Goal: Information Seeking & Learning: Learn about a topic

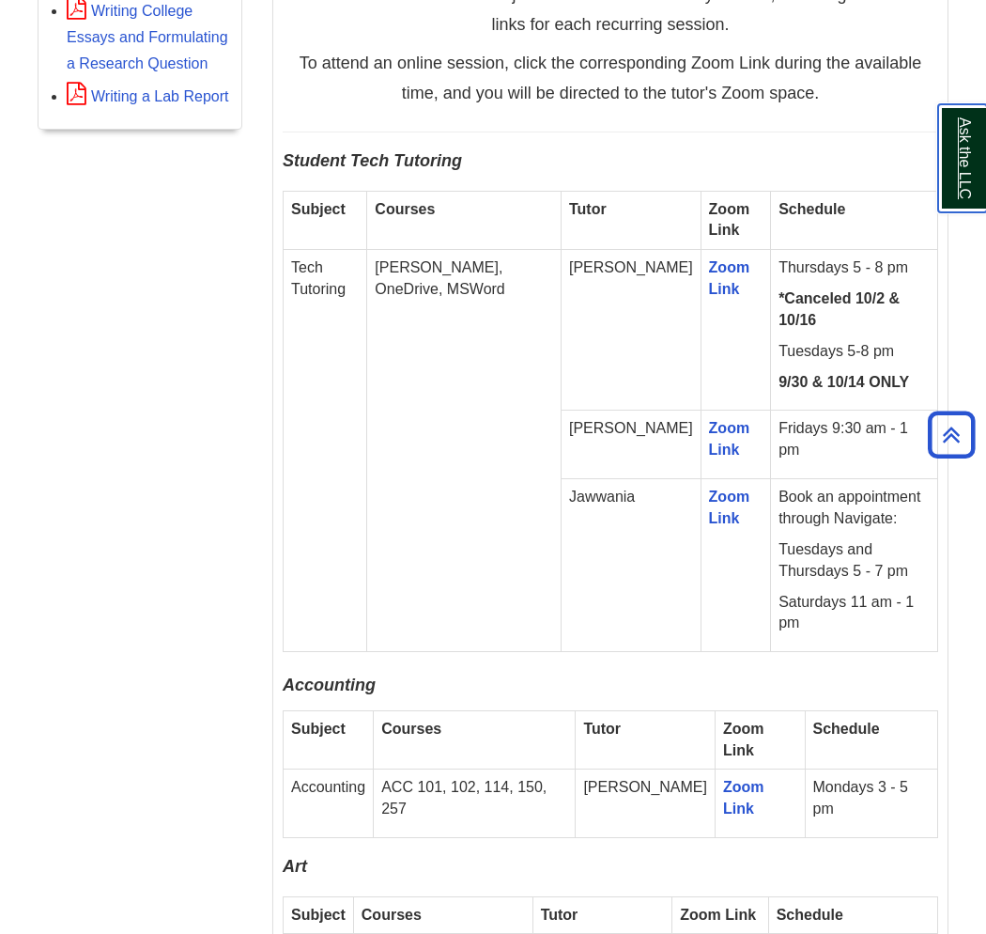
scroll to position [1148, 0]
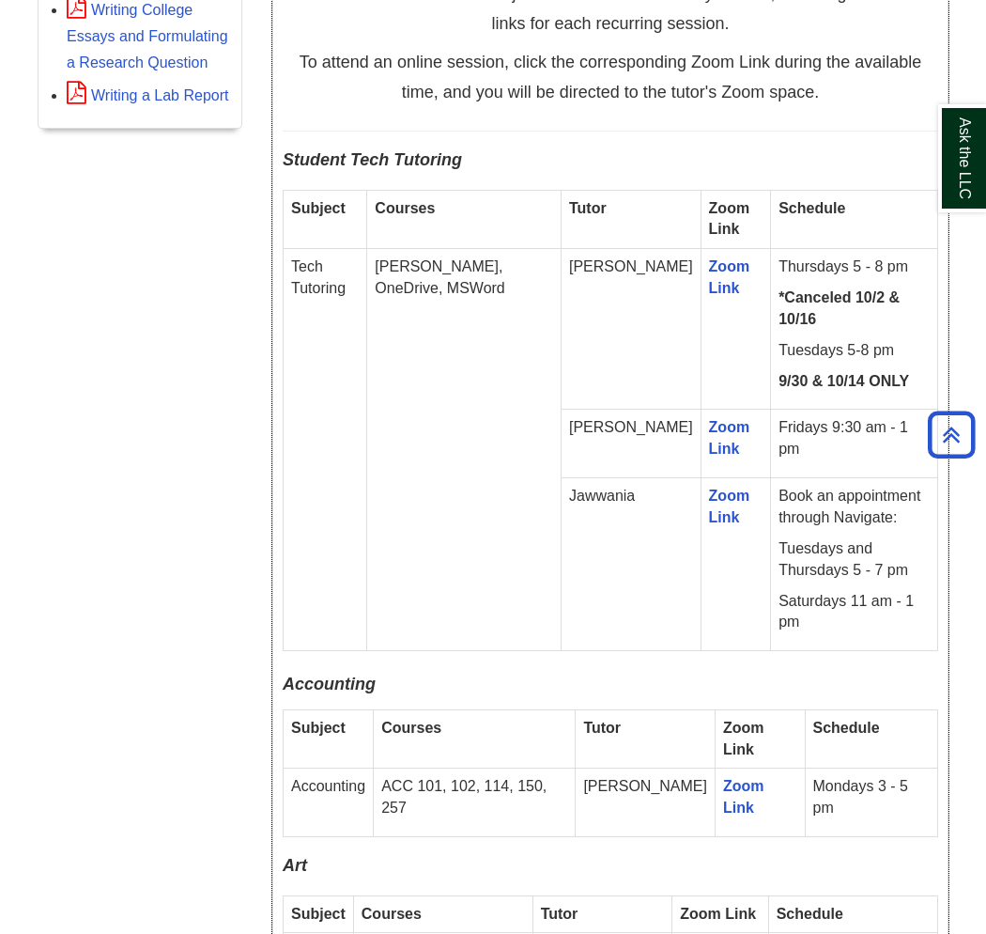
click at [320, 224] on td "Subject" at bounding box center [326, 219] width 84 height 59
click at [317, 223] on td "Subject" at bounding box center [326, 219] width 84 height 59
click at [779, 268] on p "Thursdays 5 - 8 pm" at bounding box center [854, 267] width 151 height 22
click at [779, 340] on p "Tuesdays 5-8 pm" at bounding box center [854, 351] width 151 height 22
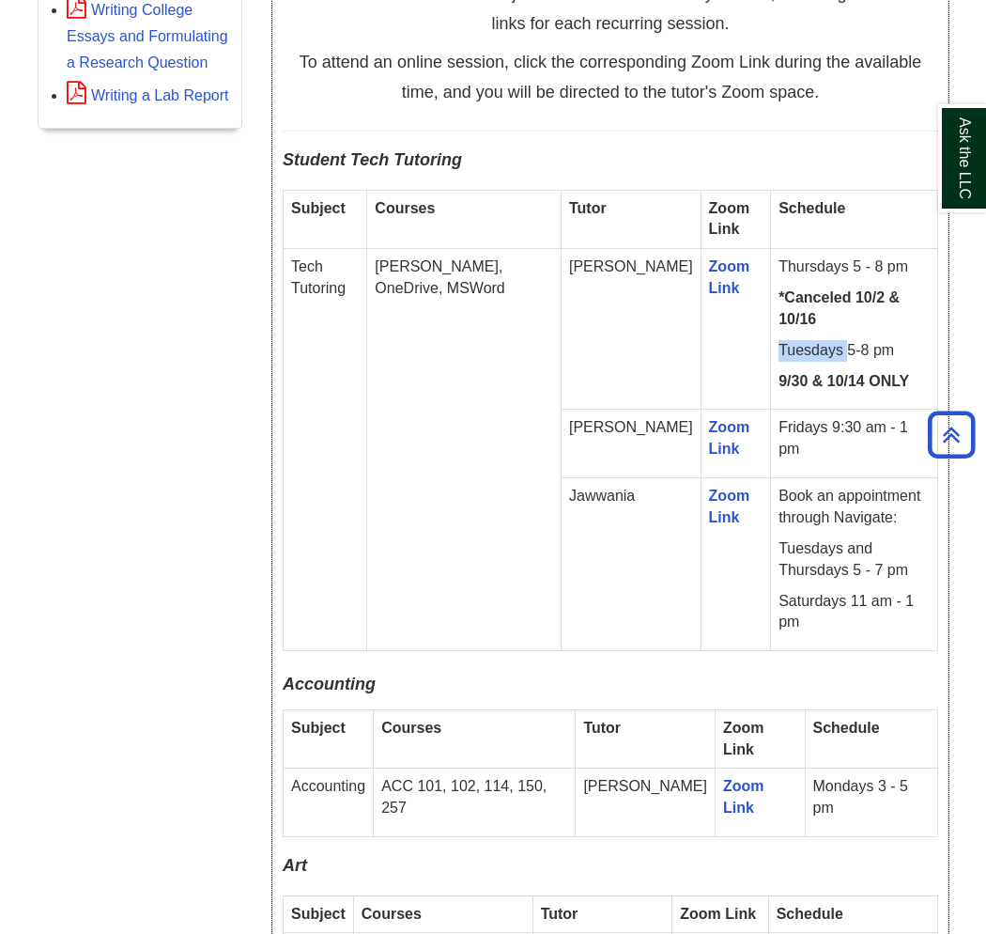
click at [779, 340] on p "Tuesdays 5-8 pm" at bounding box center [854, 351] width 151 height 22
click at [780, 423] on td "Fridays 9:30 am - 1 pm" at bounding box center [854, 444] width 167 height 69
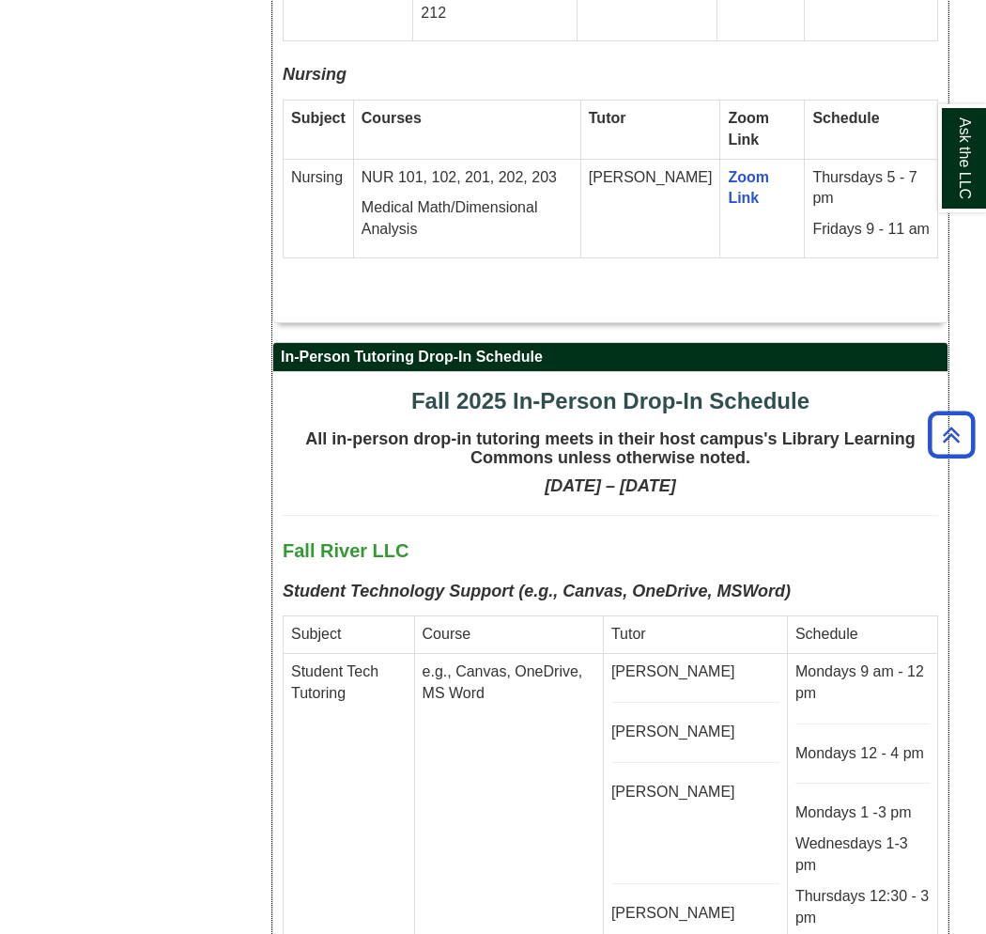
scroll to position [4487, 0]
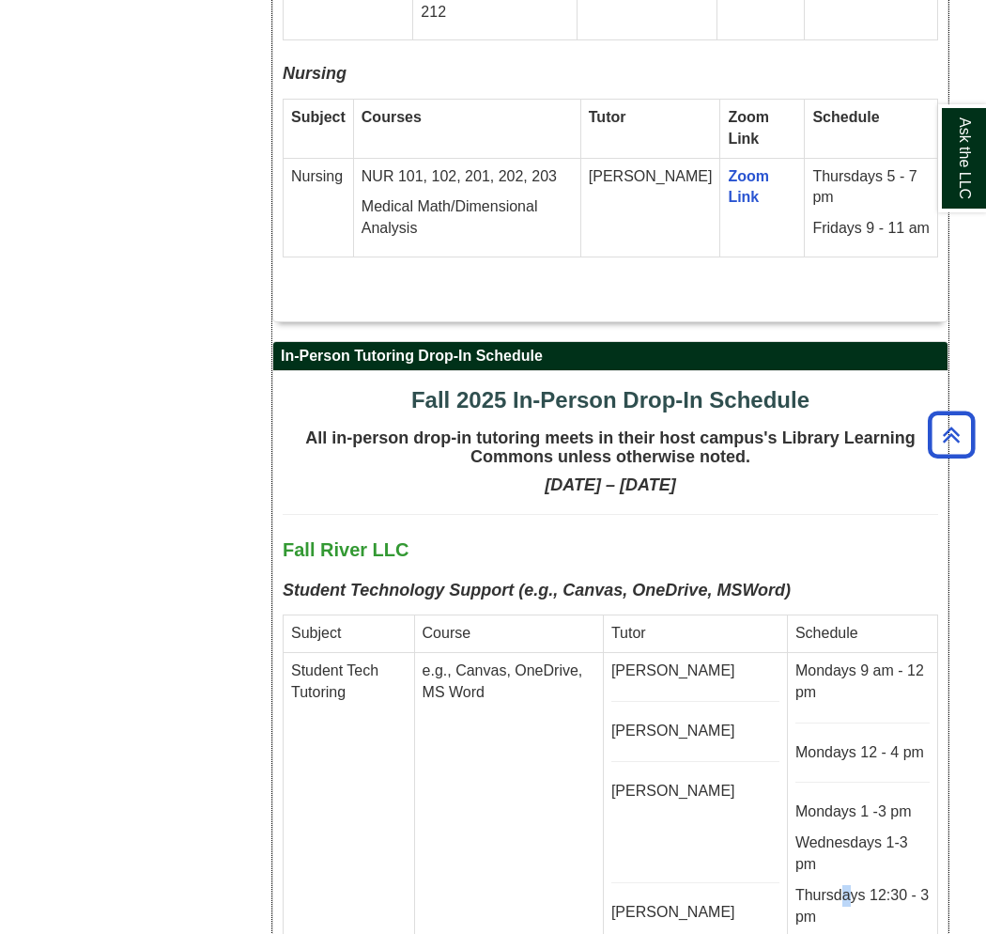
click at [822, 885] on p "Thursdays 12:30 - 3 pm" at bounding box center [863, 906] width 134 height 43
click at [326, 652] on td "Student Tech Tutoring" at bounding box center [349, 873] width 131 height 443
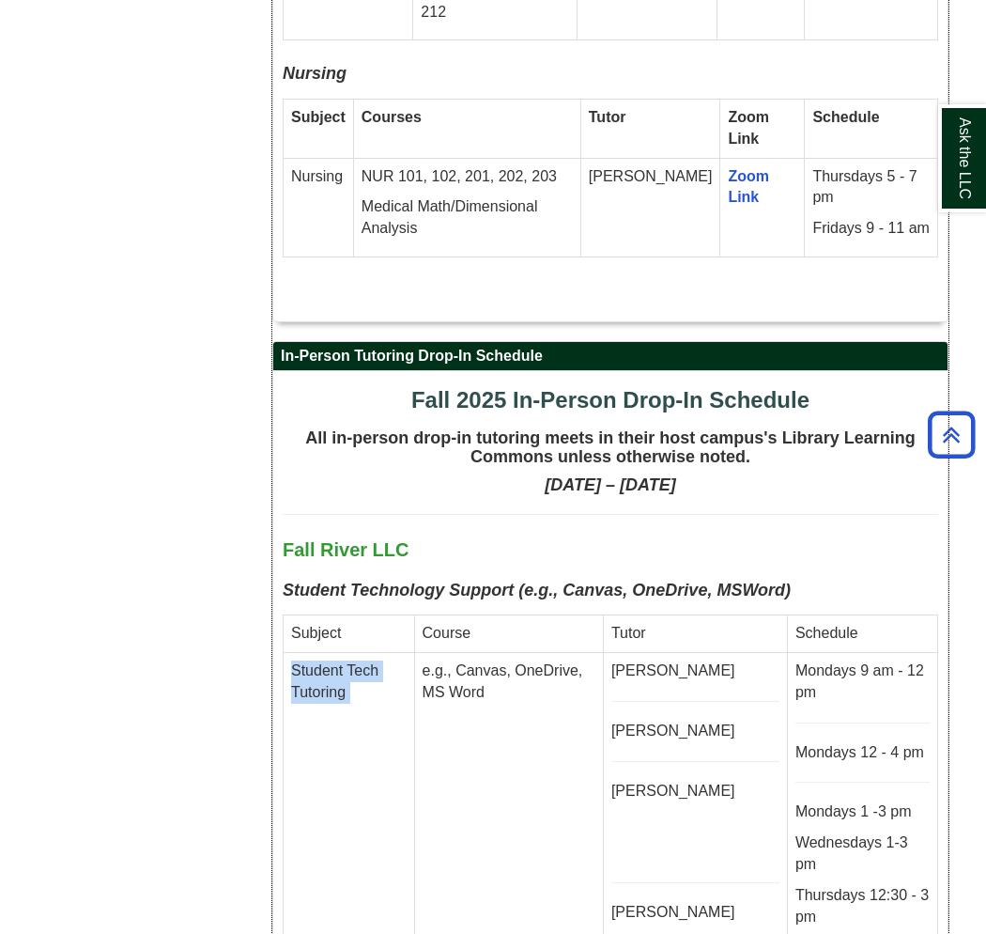
click at [326, 652] on td "Student Tech Tutoring" at bounding box center [349, 873] width 131 height 443
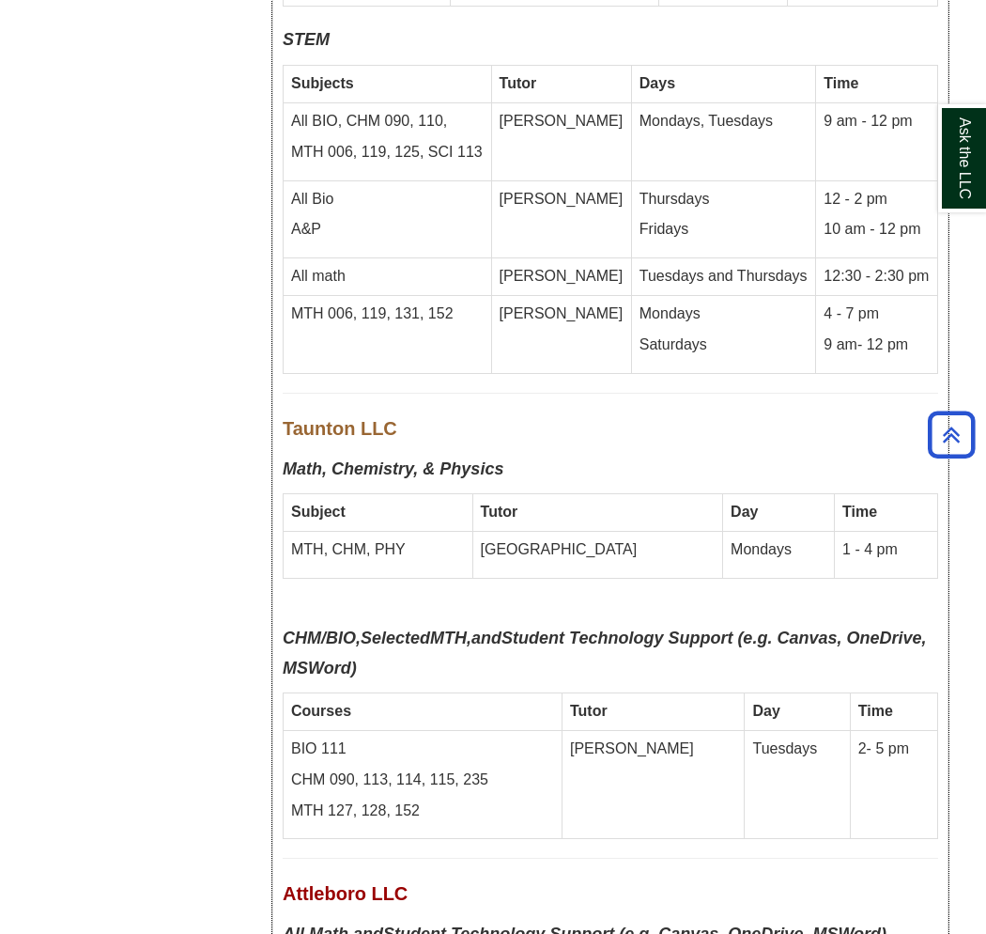
scroll to position [8662, 0]
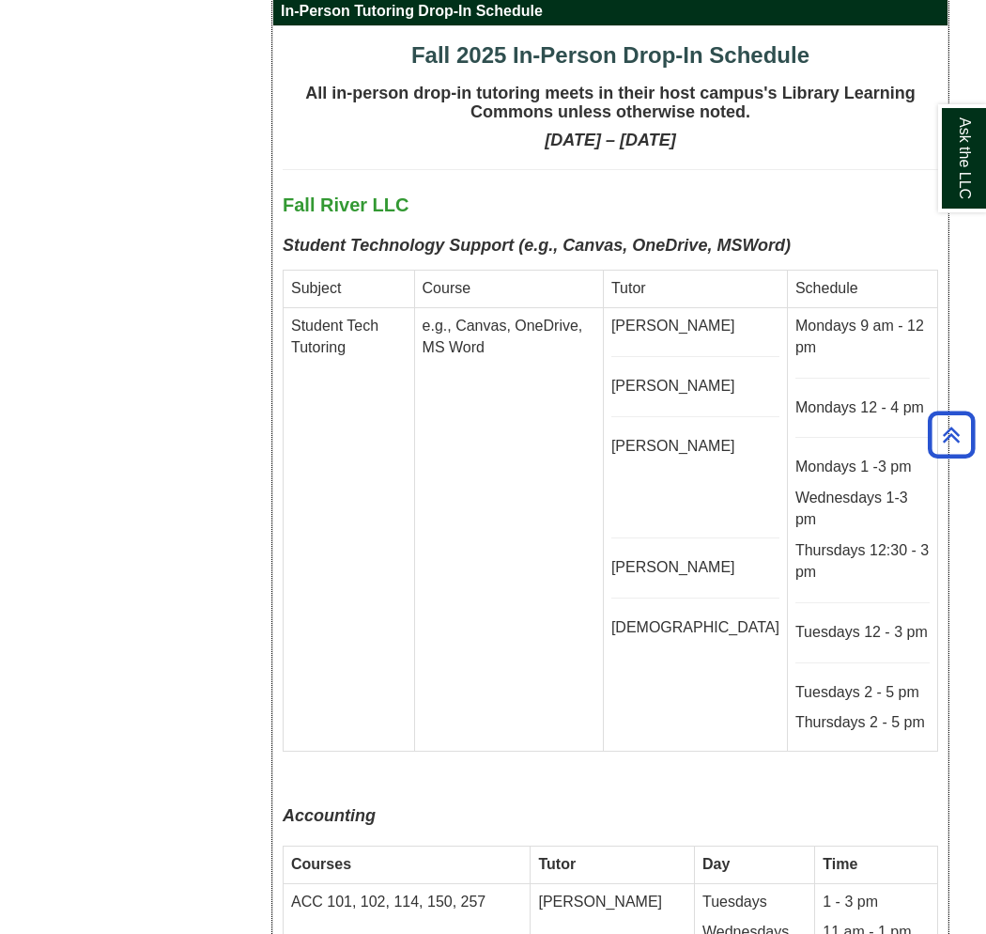
scroll to position [4591, 0]
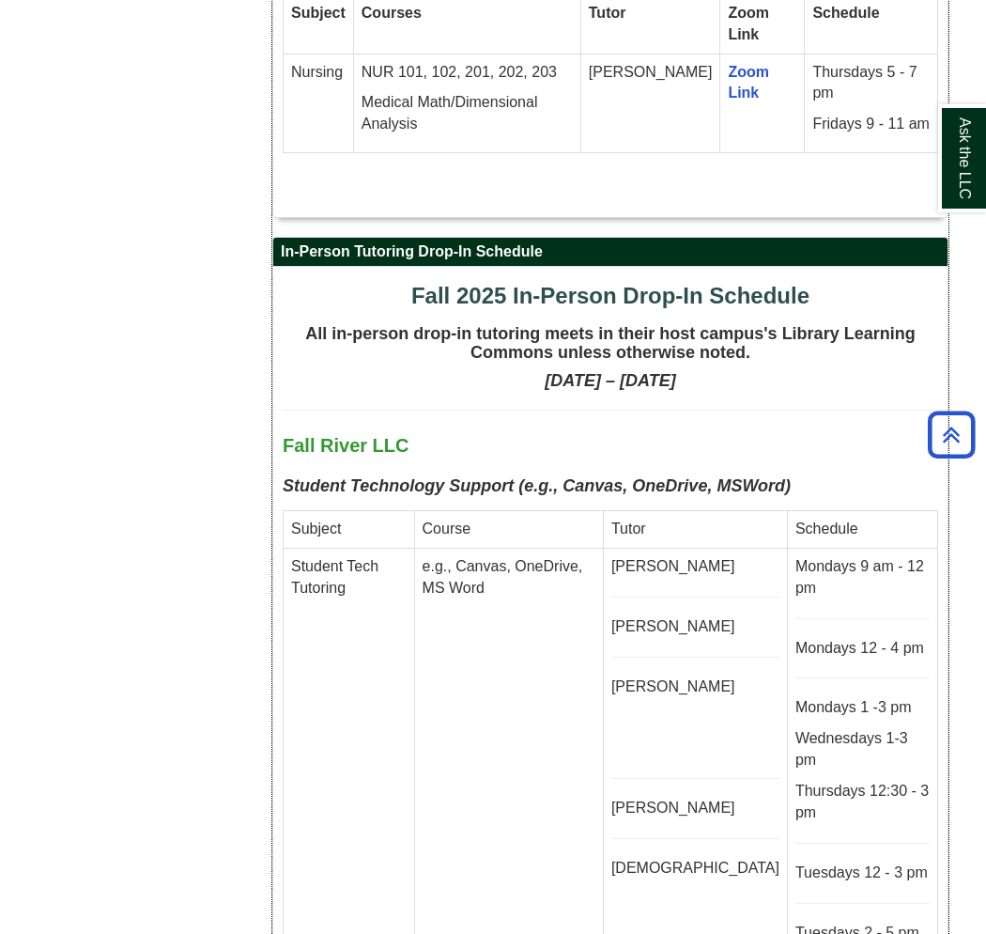
click at [811, 556] on p "Mondays 9 am - 12 pm" at bounding box center [863, 577] width 134 height 43
click at [851, 697] on p "Mondays 1 -3 pm" at bounding box center [863, 708] width 134 height 22
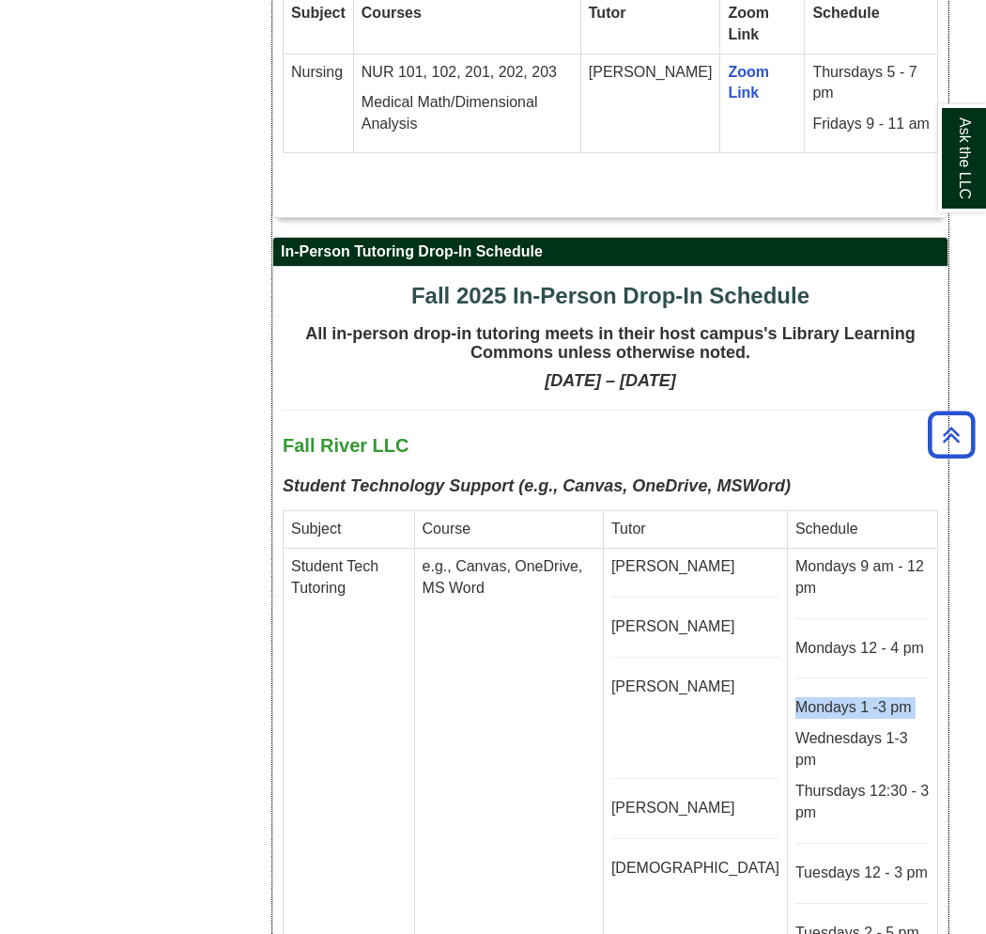
click at [851, 697] on p "Mondays 1 -3 pm" at bounding box center [863, 708] width 134 height 22
click at [710, 676] on p "[PERSON_NAME]" at bounding box center [695, 687] width 168 height 22
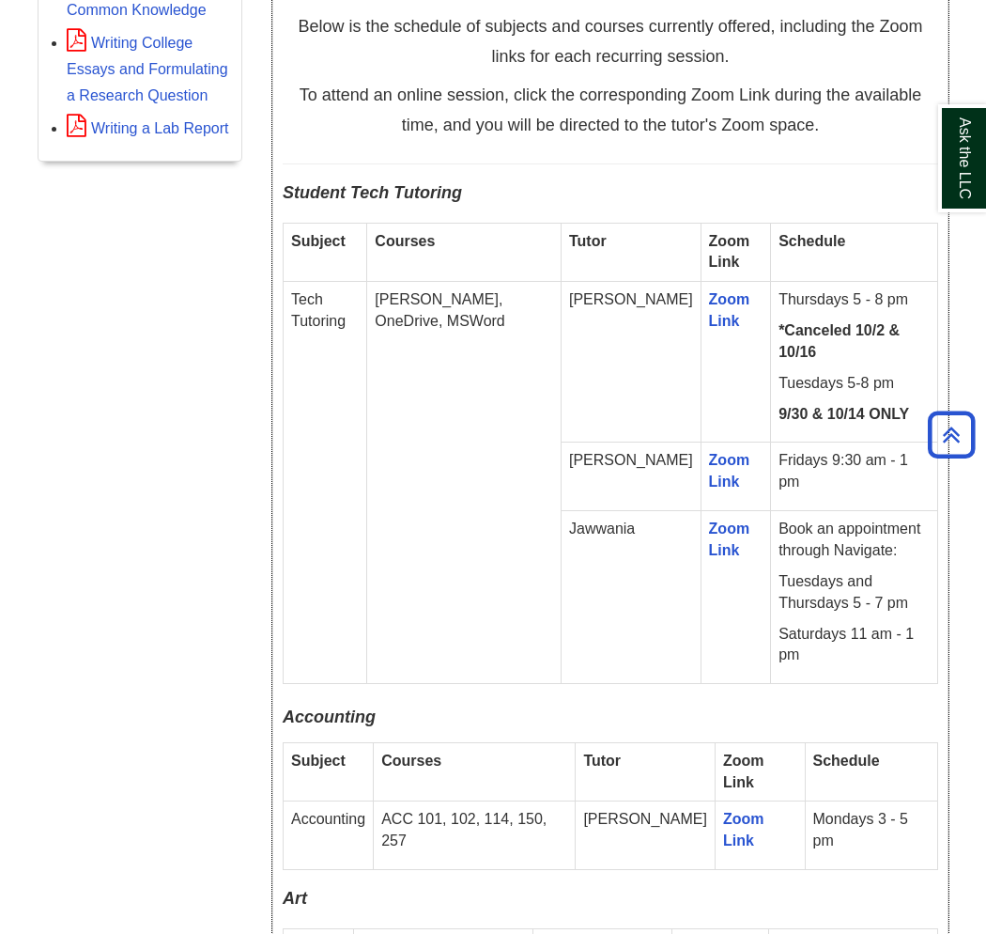
scroll to position [1148, 0]
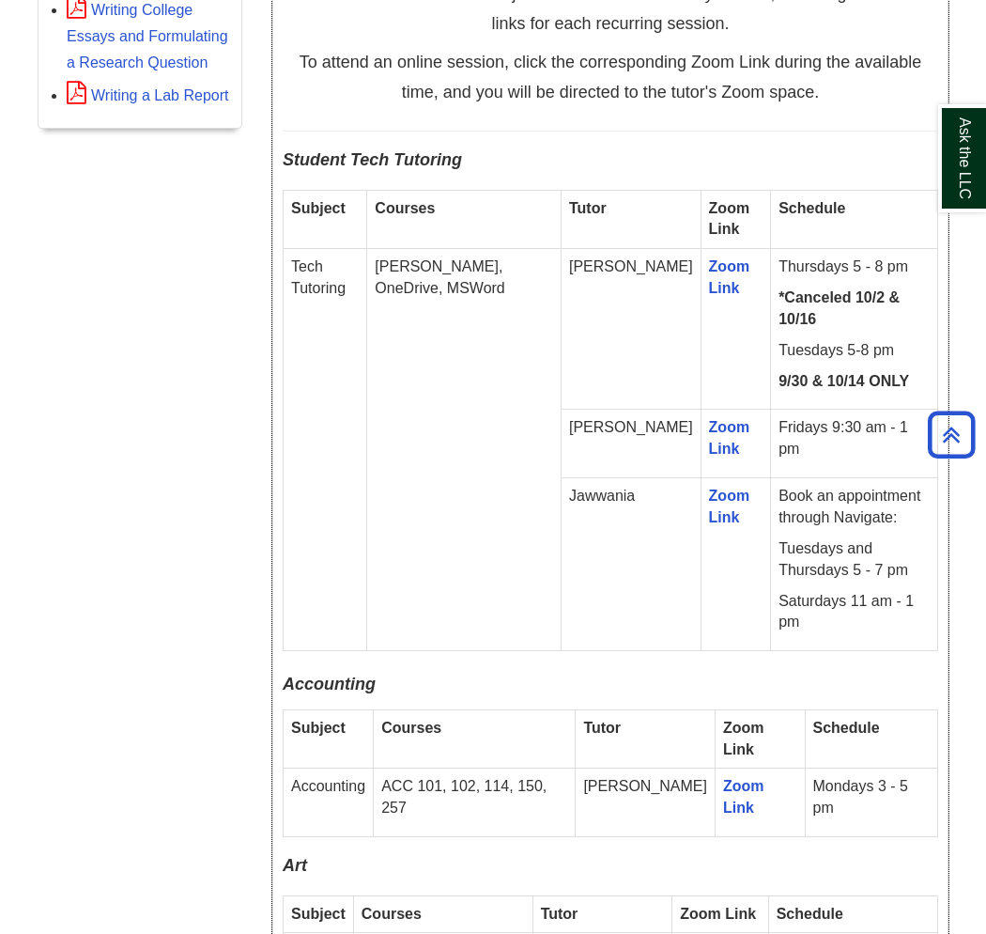
click at [779, 276] on p "Thursdays 5 - 8 pm" at bounding box center [854, 267] width 151 height 22
click at [785, 270] on p "Thursdays 5 - 8 pm" at bounding box center [854, 267] width 151 height 22
click at [779, 278] on p "Thursdays 5 - 8 pm" at bounding box center [854, 267] width 151 height 22
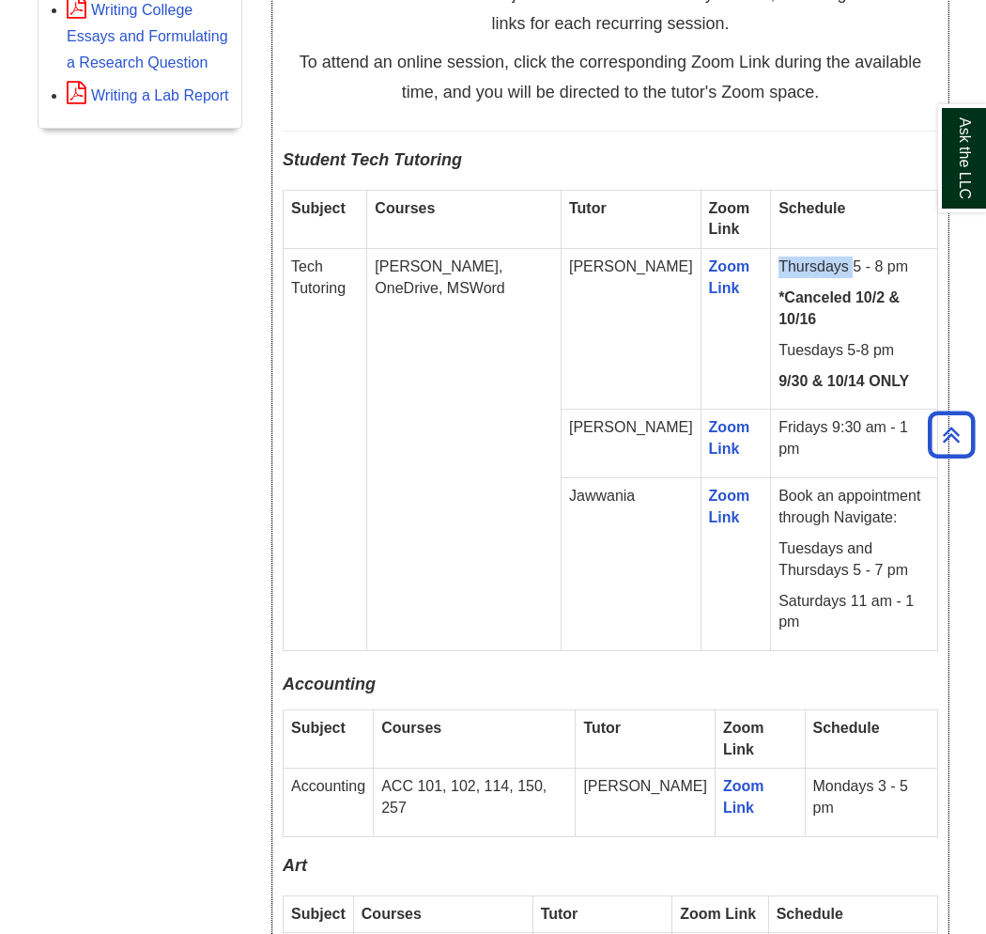
click at [779, 278] on p "Thursdays 5 - 8 pm" at bounding box center [854, 267] width 151 height 22
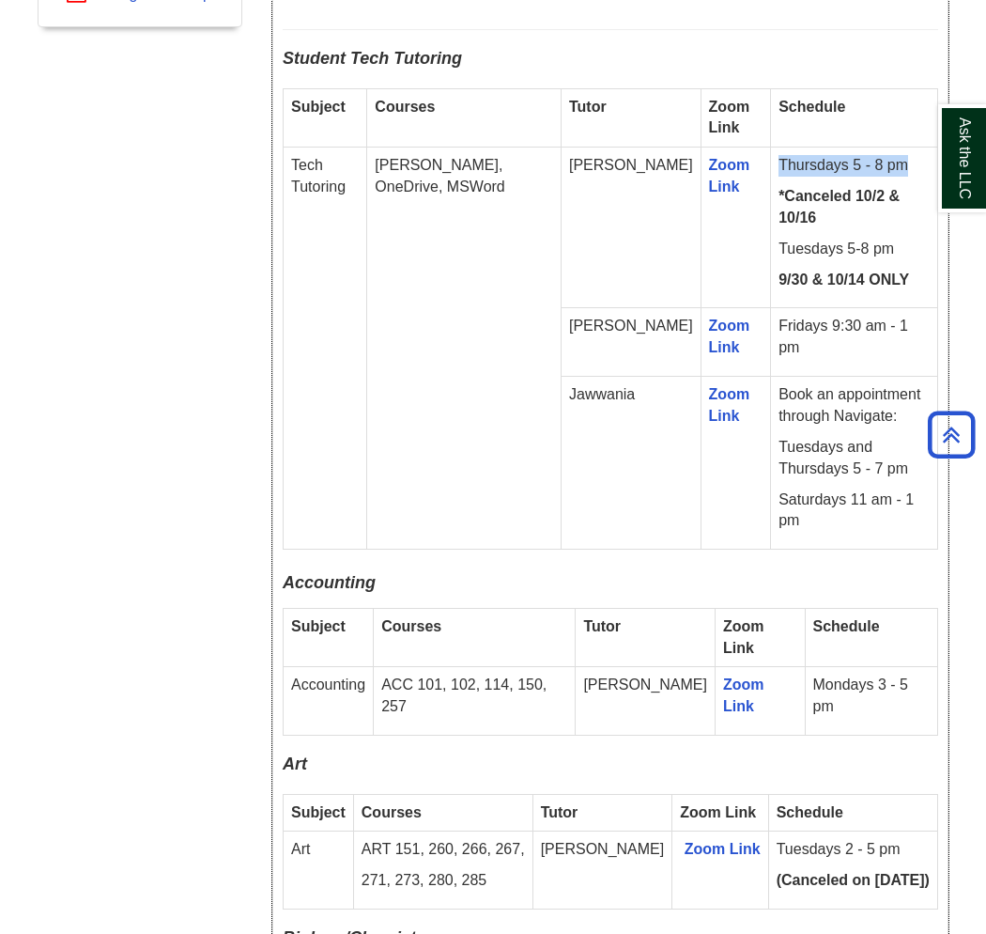
scroll to position [1252, 0]
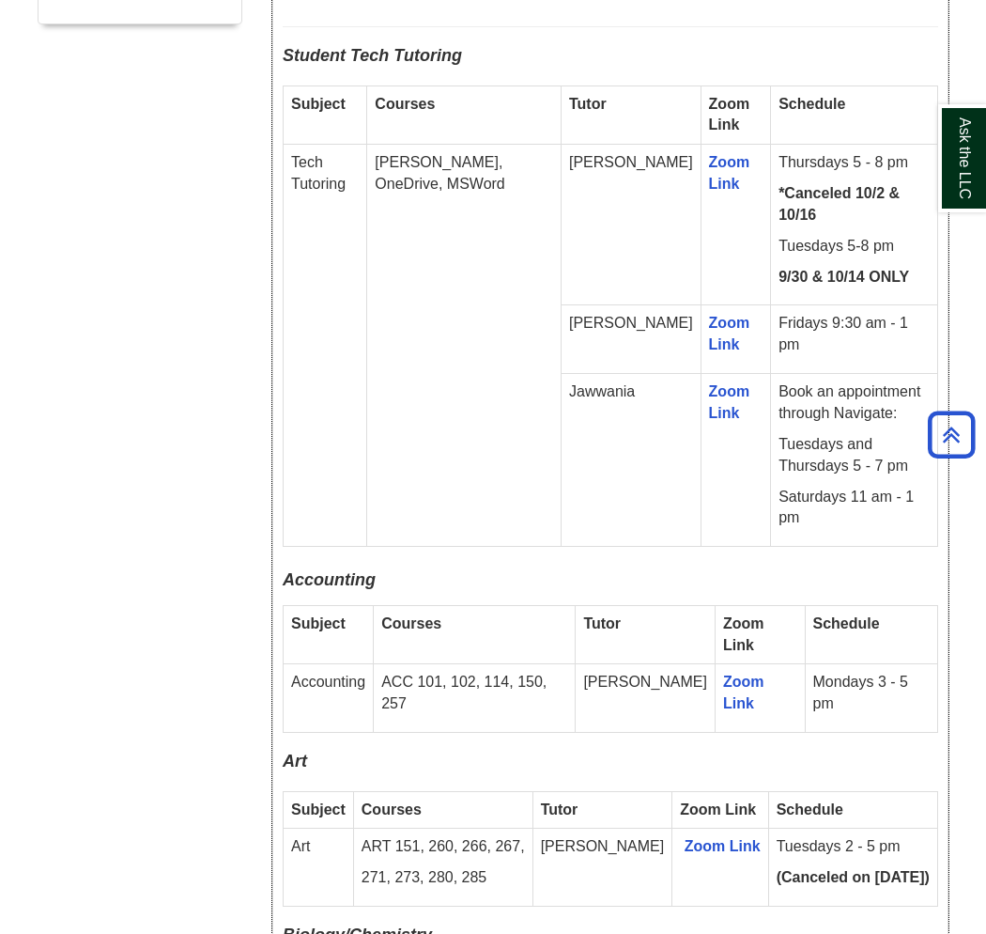
click at [798, 313] on p "Fridays 9:30 am - 1 pm" at bounding box center [854, 334] width 151 height 43
click at [779, 487] on p "Saturdays 11 am - 1 pm" at bounding box center [854, 508] width 151 height 43
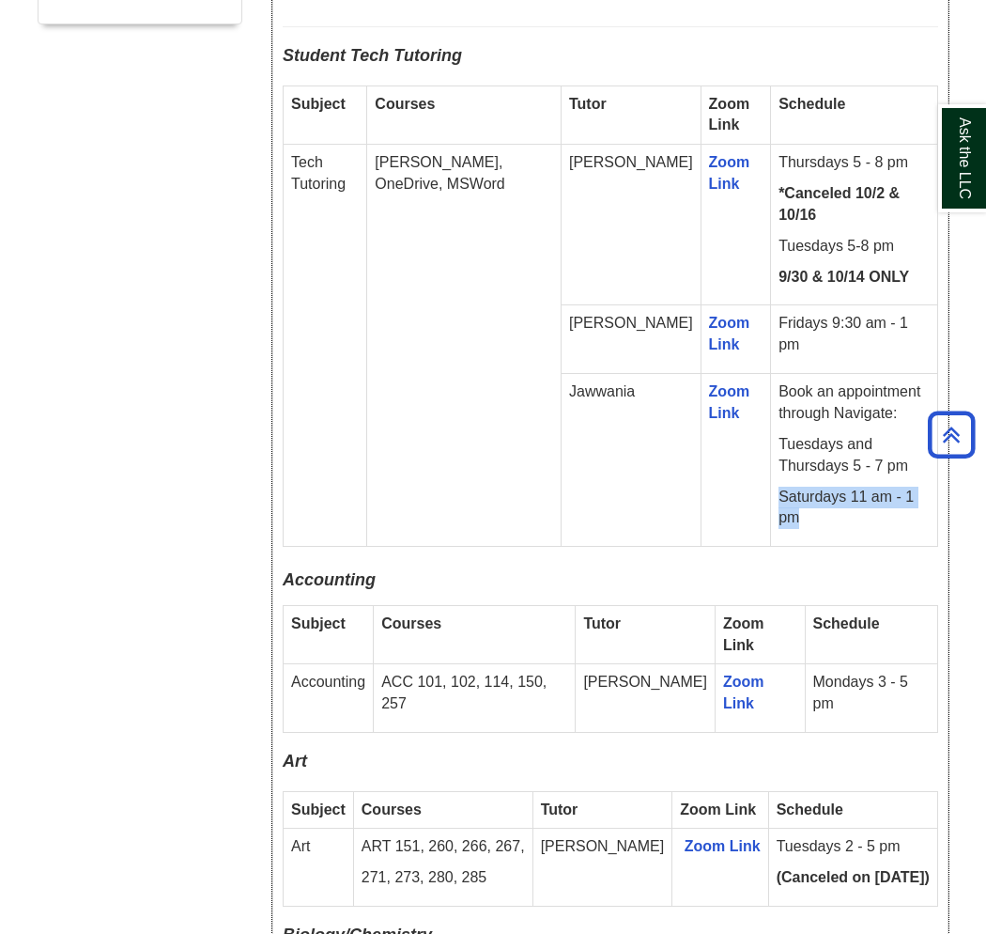
click at [779, 487] on p "Saturdays 11 am - 1 pm" at bounding box center [854, 508] width 151 height 43
click at [803, 487] on p "Saturdays 11 am - 1 pm" at bounding box center [854, 508] width 151 height 43
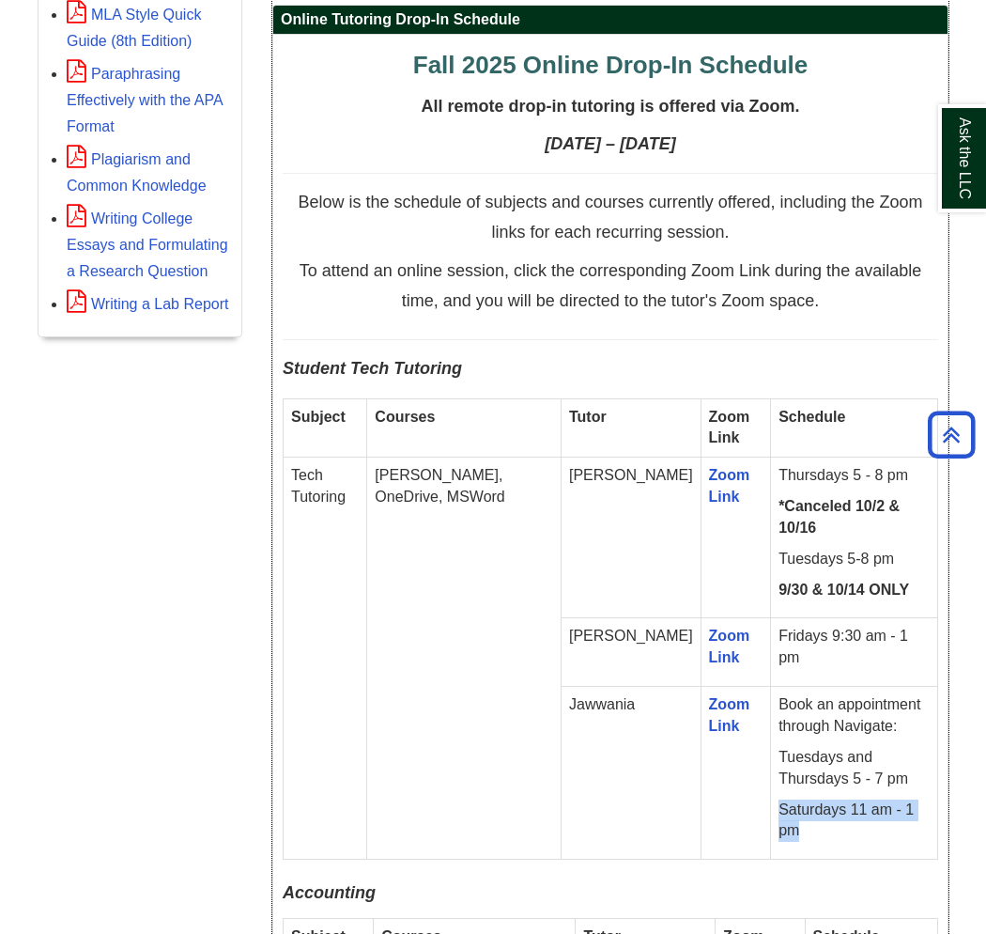
scroll to position [1044, 0]
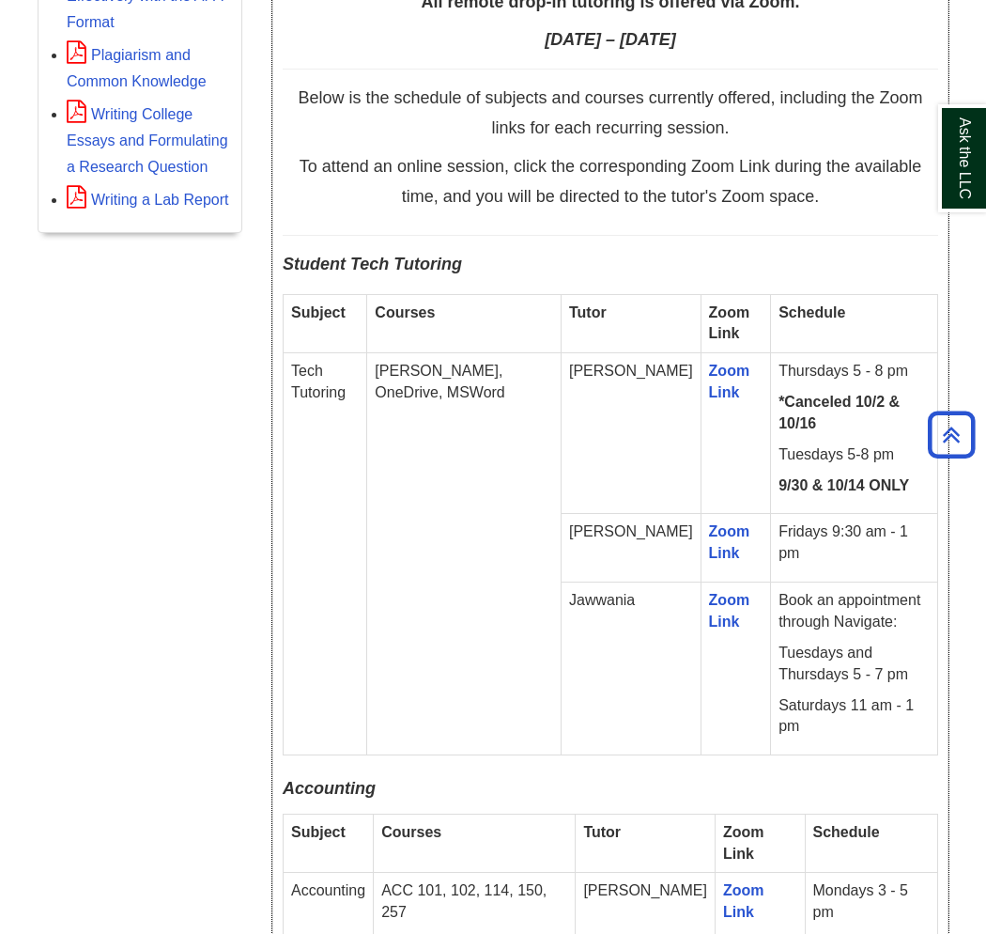
click at [779, 376] on p "Thursdays 5 - 8 pm" at bounding box center [854, 372] width 151 height 22
click at [779, 444] on p "Tuesdays 5-8 pm" at bounding box center [854, 455] width 151 height 22
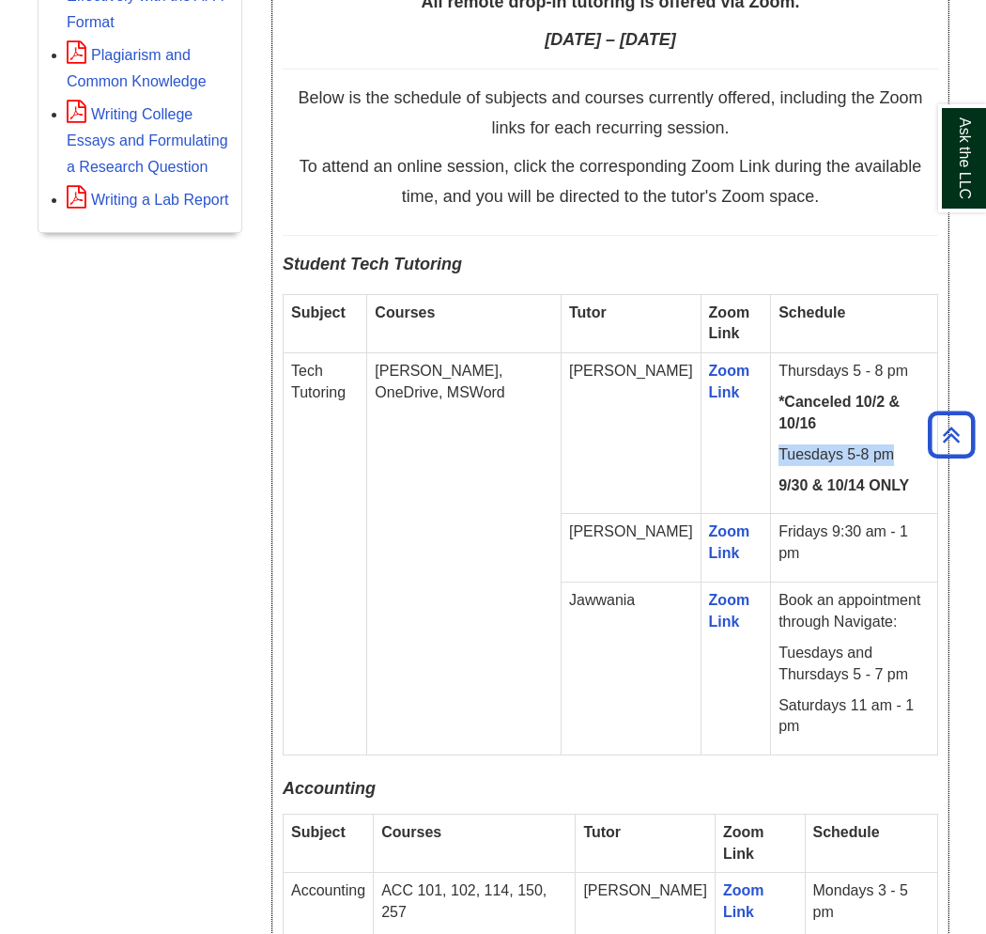
click at [779, 445] on p "Tuesdays 5-8 pm" at bounding box center [854, 455] width 151 height 22
click at [779, 521] on p "Fridays 9:30 am - 1 pm" at bounding box center [854, 542] width 151 height 43
click at [794, 590] on p "Book an appointment through Navigate:" at bounding box center [854, 611] width 151 height 43
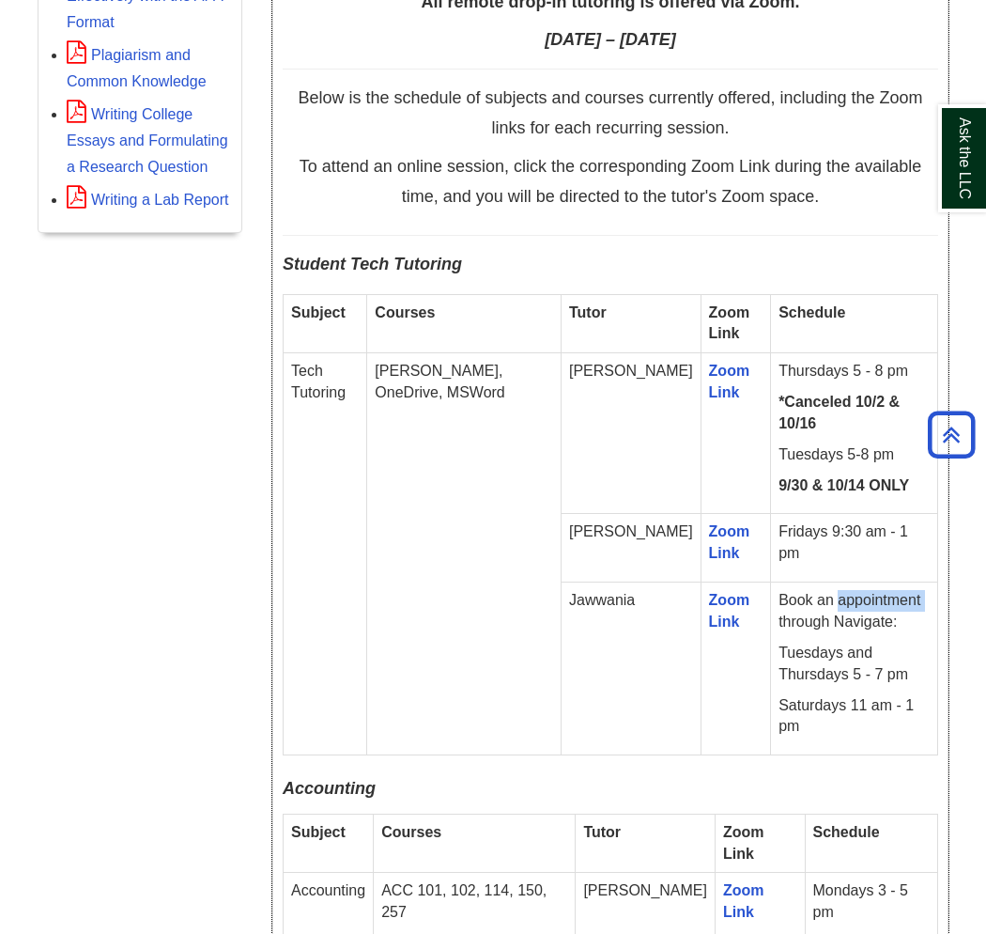
click at [794, 590] on p "Book an appointment through Navigate:" at bounding box center [854, 611] width 151 height 43
click at [779, 444] on p "Tuesdays 5-8 pm" at bounding box center [854, 455] width 151 height 22
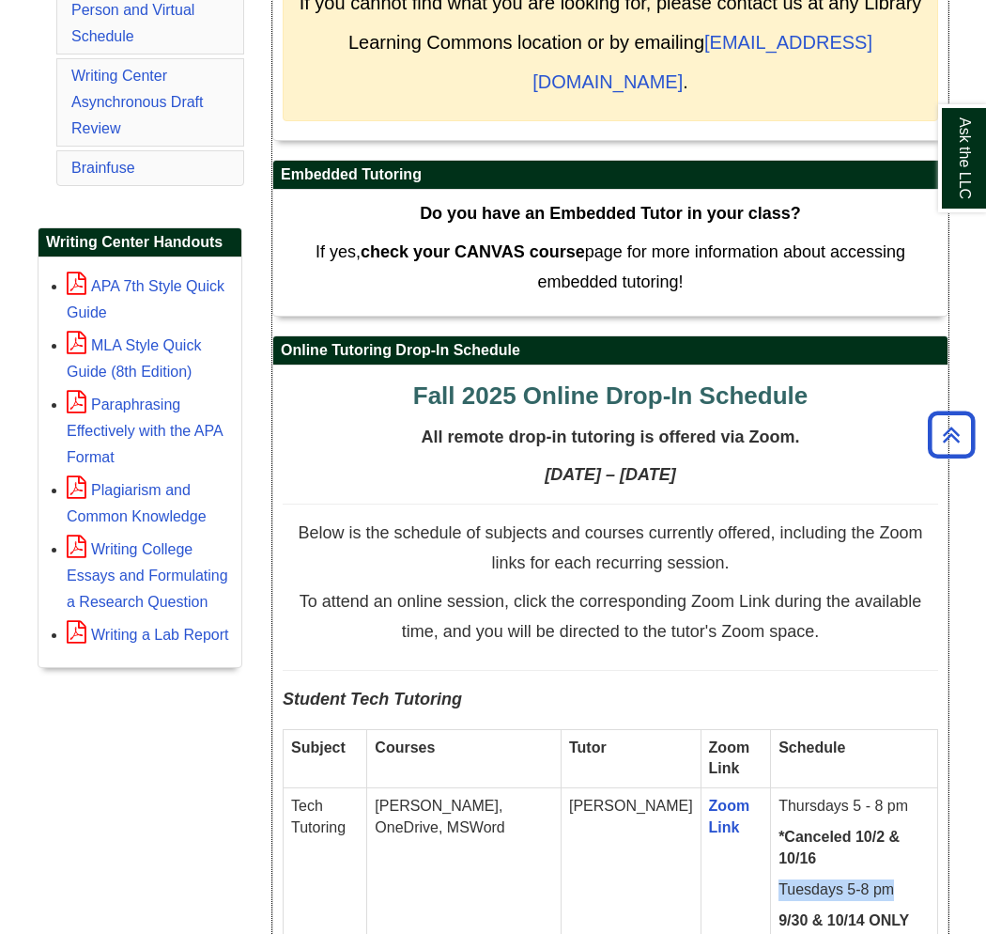
scroll to position [939, 0]
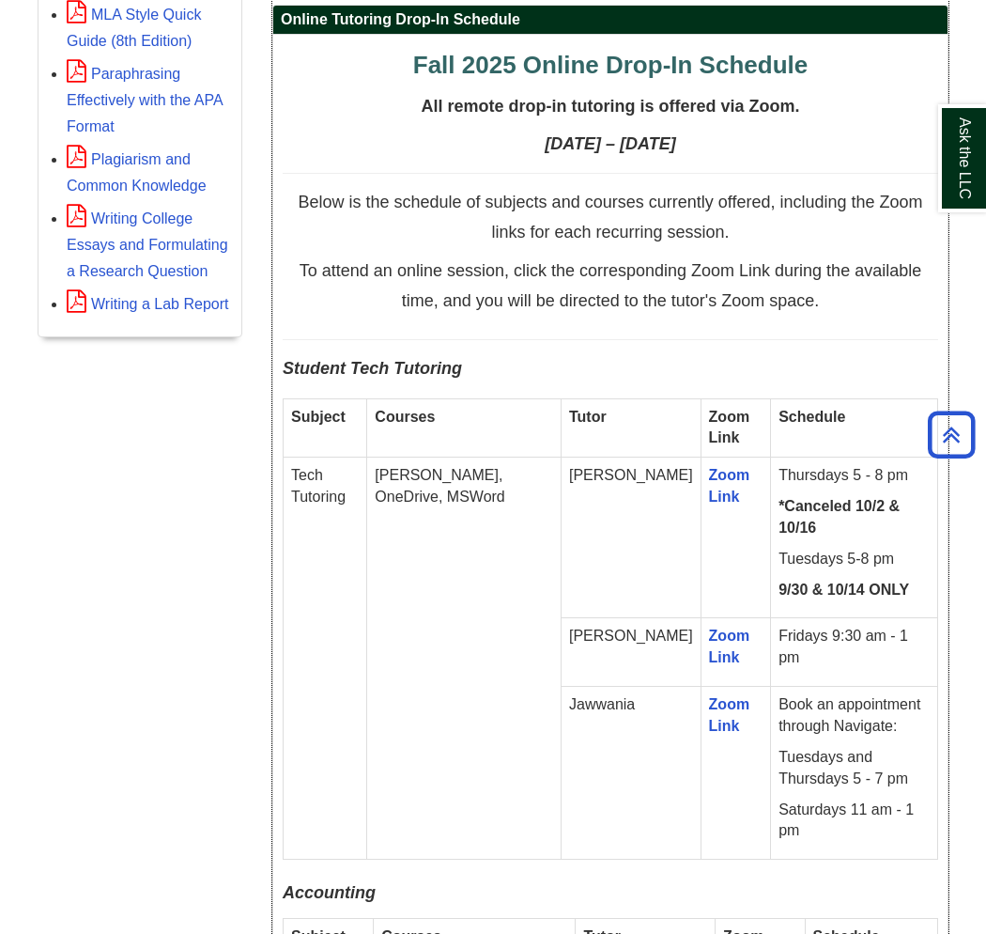
click at [824, 581] on strong "9/30 & 10/14 ONLY" at bounding box center [844, 589] width 131 height 16
click at [779, 549] on p "Tuesdays 5-8 pm" at bounding box center [854, 560] width 151 height 22
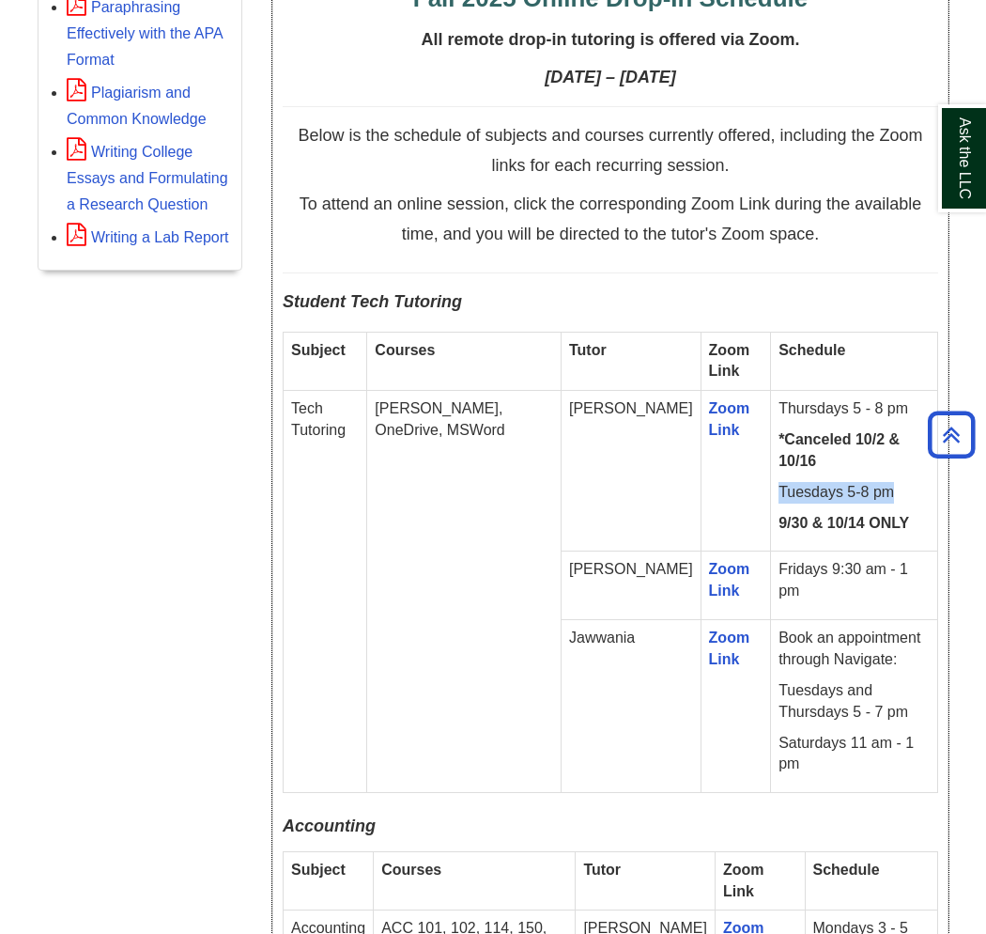
scroll to position [1044, 0]
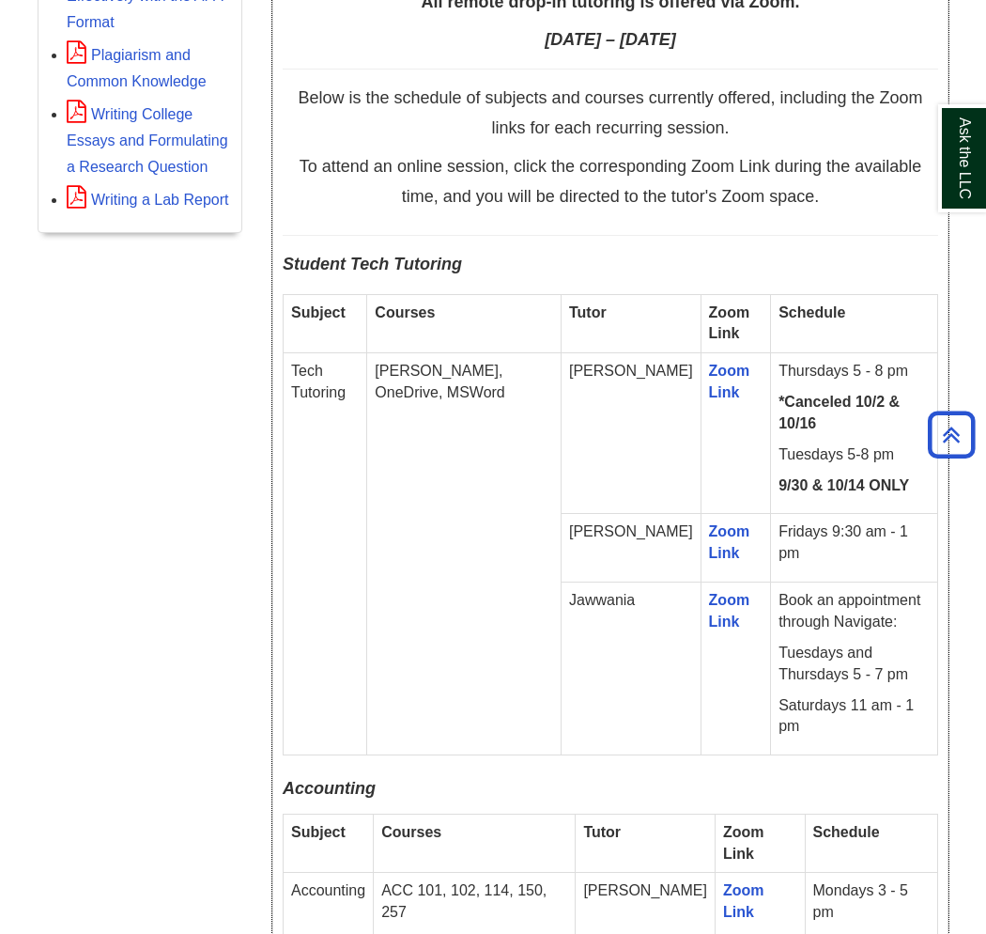
click at [771, 614] on td "Book an appointment through Navigate: Tuesdays and Thursdays 5 - 7 pm Saturdays…" at bounding box center [854, 668] width 167 height 173
click at [779, 642] on p "Tuesdays and Thursdays 5 - 7 pm" at bounding box center [854, 663] width 151 height 43
click at [779, 444] on p "Tuesdays 5-8 pm" at bounding box center [854, 455] width 151 height 22
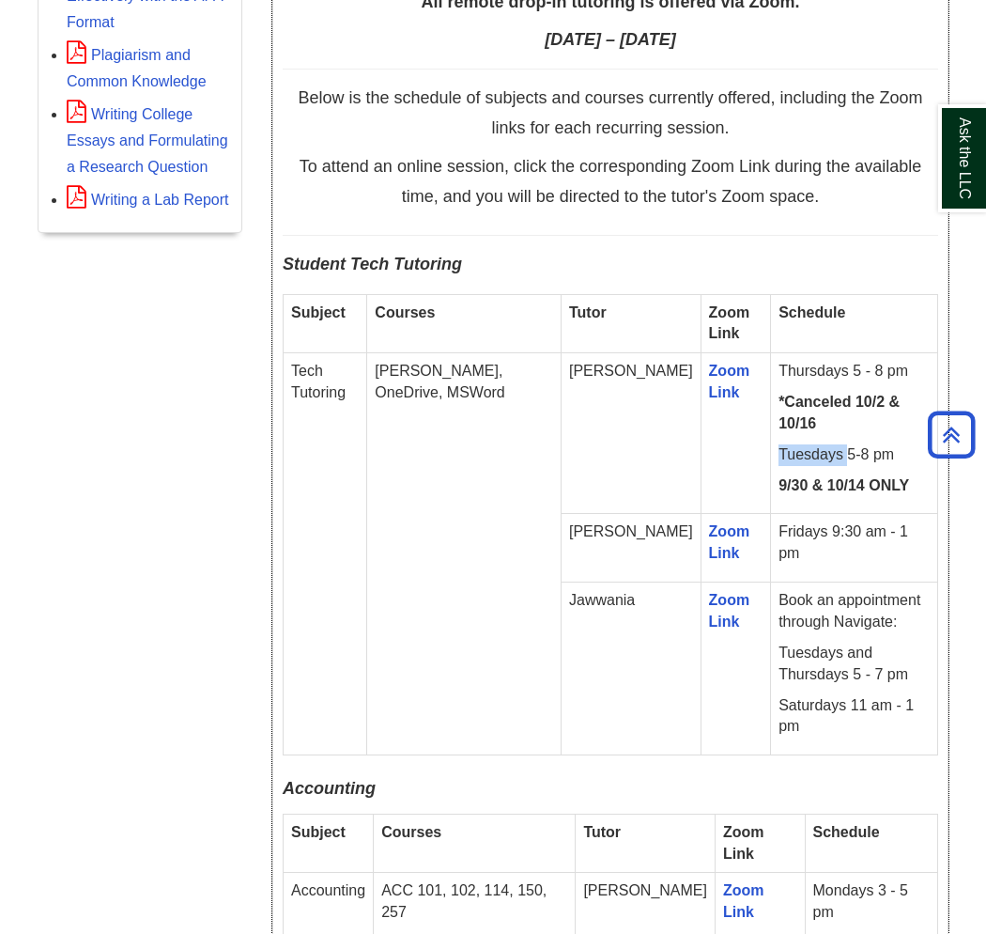
click at [779, 444] on p "Tuesdays 5-8 pm" at bounding box center [854, 455] width 151 height 22
click at [771, 362] on td "Thursdays 5 - 8 pm *Canceled 10/2 & 10/16 Tuesdays 5-8 pm 9/30 & 10/14 ONLY" at bounding box center [854, 433] width 167 height 161
click at [779, 372] on p "Thursdays 5 - 8 pm" at bounding box center [854, 372] width 151 height 22
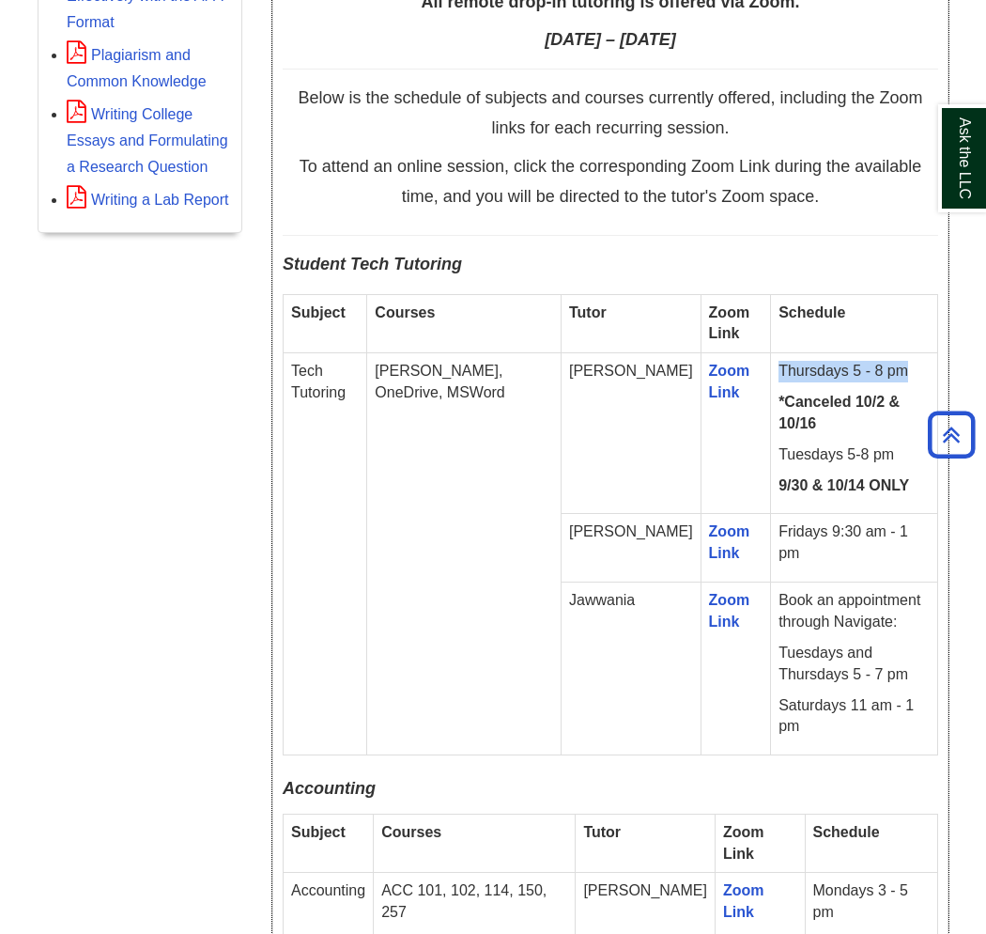
click at [779, 372] on p "Thursdays 5 - 8 pm" at bounding box center [854, 372] width 151 height 22
click at [790, 411] on strong "*Canceled 10/2 & 10/16" at bounding box center [839, 413] width 121 height 38
click at [840, 371] on p "Thursdays 5 - 8 pm" at bounding box center [854, 372] width 151 height 22
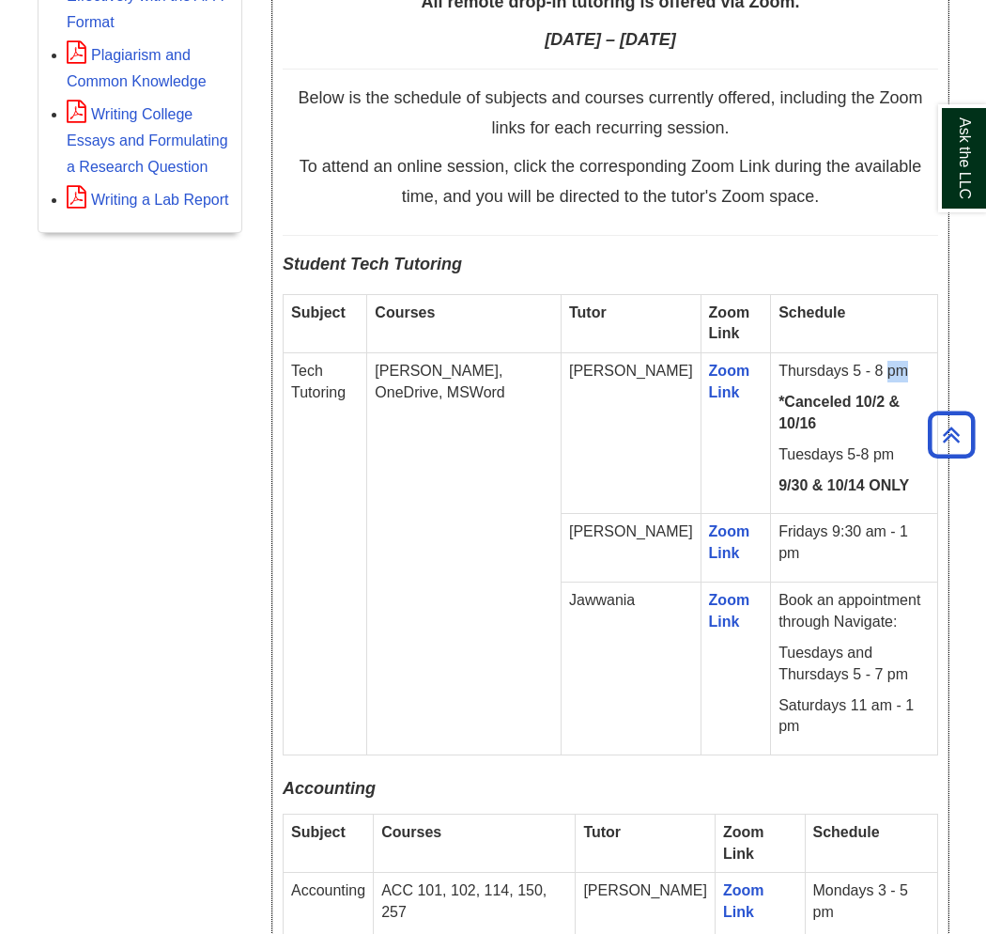
click at [840, 371] on p "Thursdays 5 - 8 pm" at bounding box center [854, 372] width 151 height 22
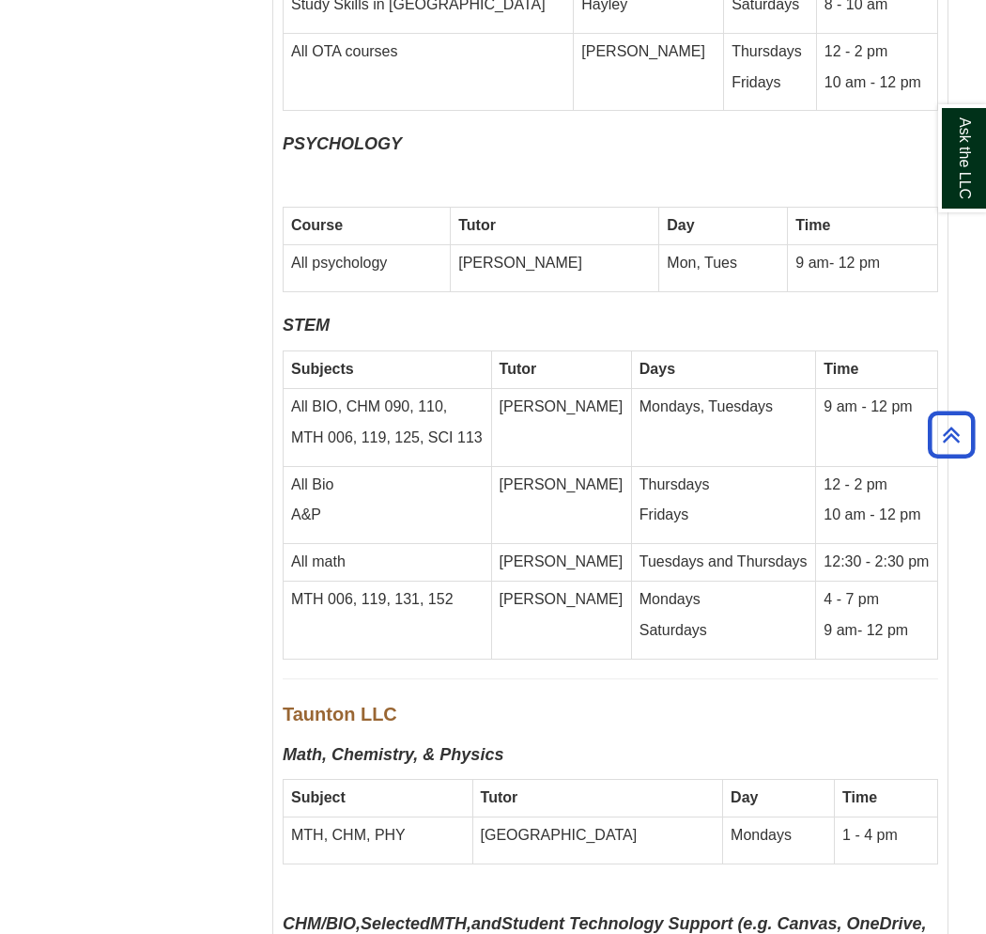
scroll to position [8558, 0]
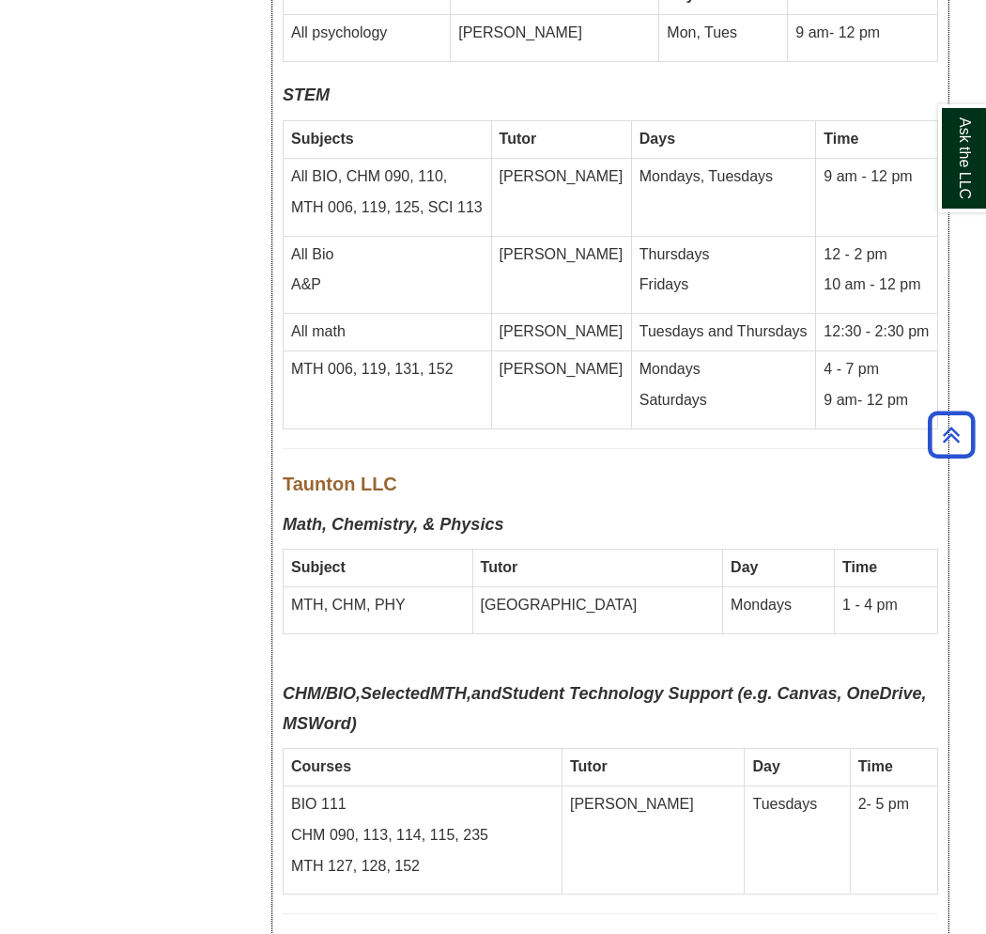
click at [303, 933] on span "Attleboro LLC" at bounding box center [345, 948] width 125 height 21
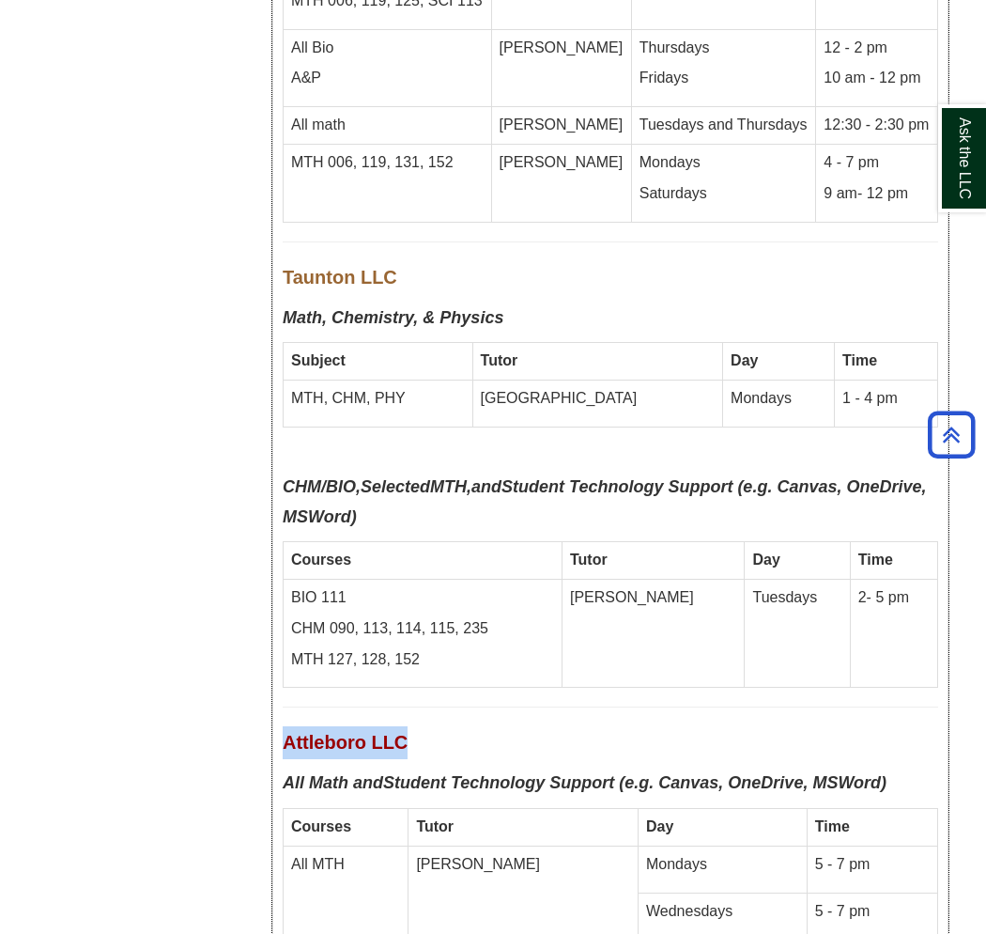
scroll to position [8766, 0]
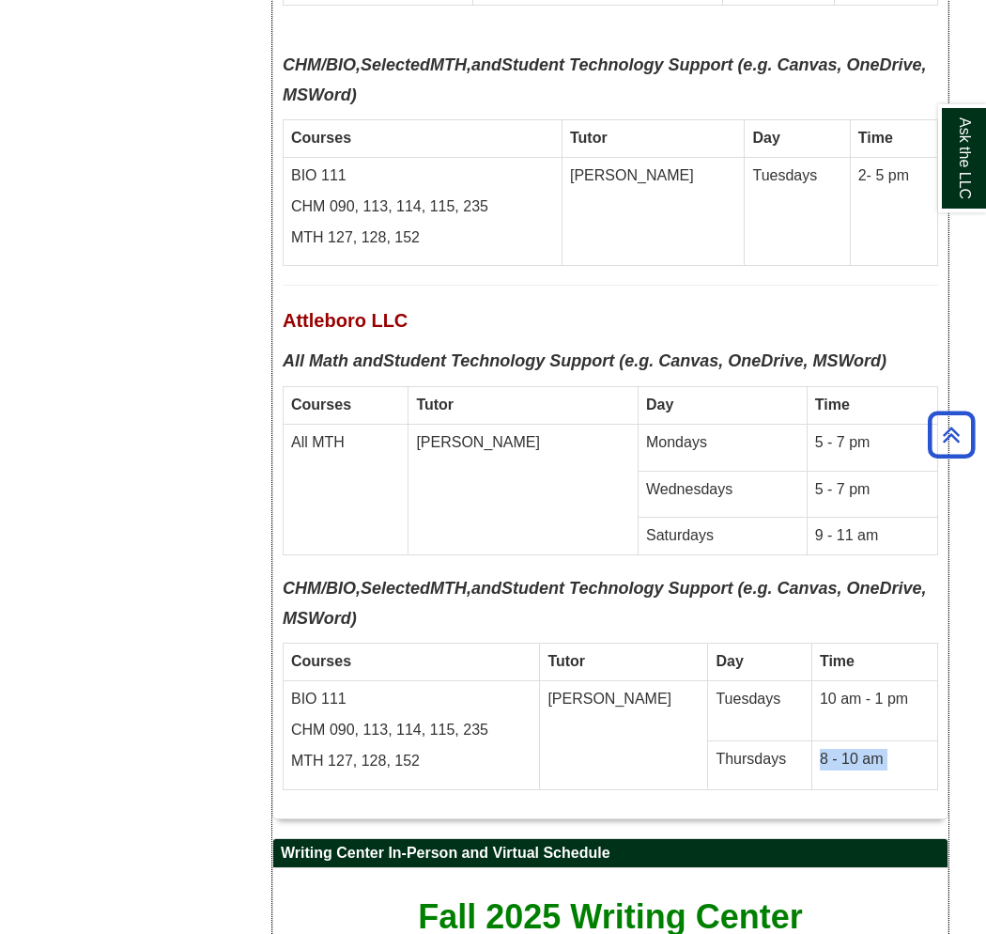
scroll to position [9183, 0]
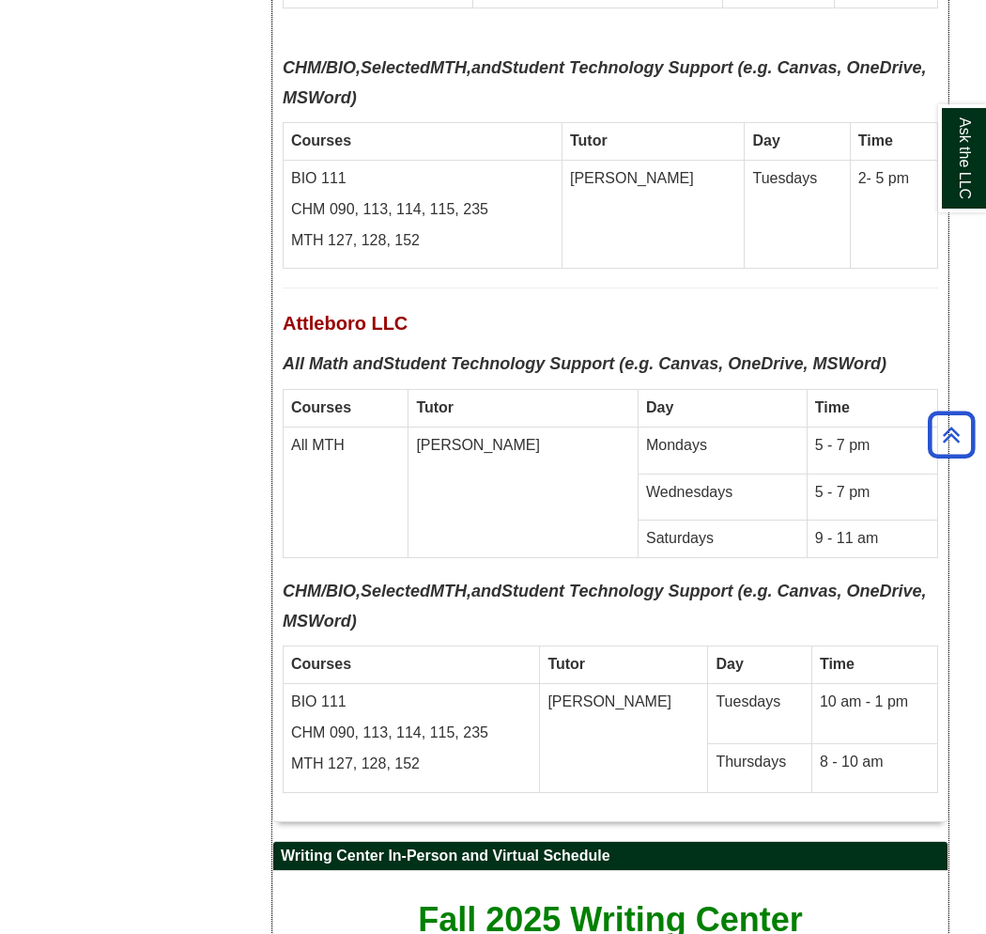
click at [301, 691] on p "BIO 111" at bounding box center [411, 702] width 240 height 22
click at [302, 691] on p "BIO 111" at bounding box center [411, 702] width 240 height 22
click at [306, 691] on p "BIO 111" at bounding box center [411, 702] width 240 height 22
click at [302, 691] on p "BIO 111" at bounding box center [411, 702] width 240 height 22
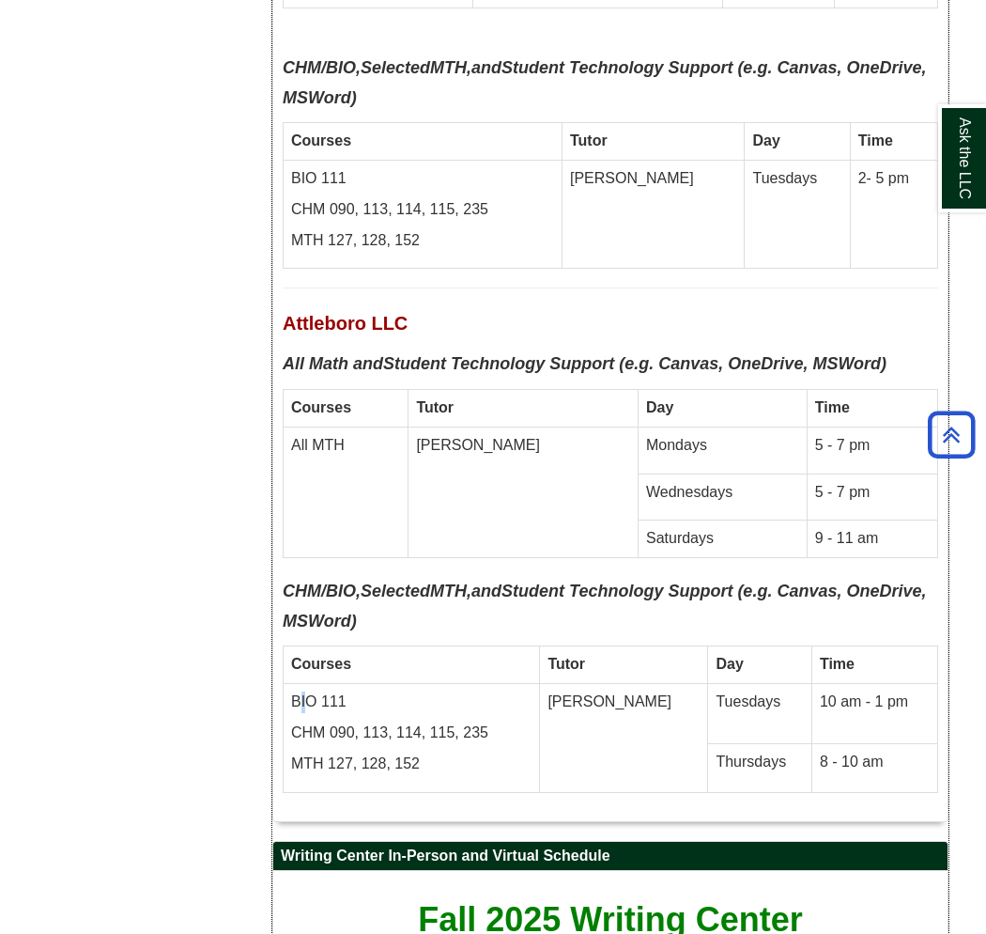
click at [302, 691] on p "BIO 111" at bounding box center [411, 702] width 240 height 22
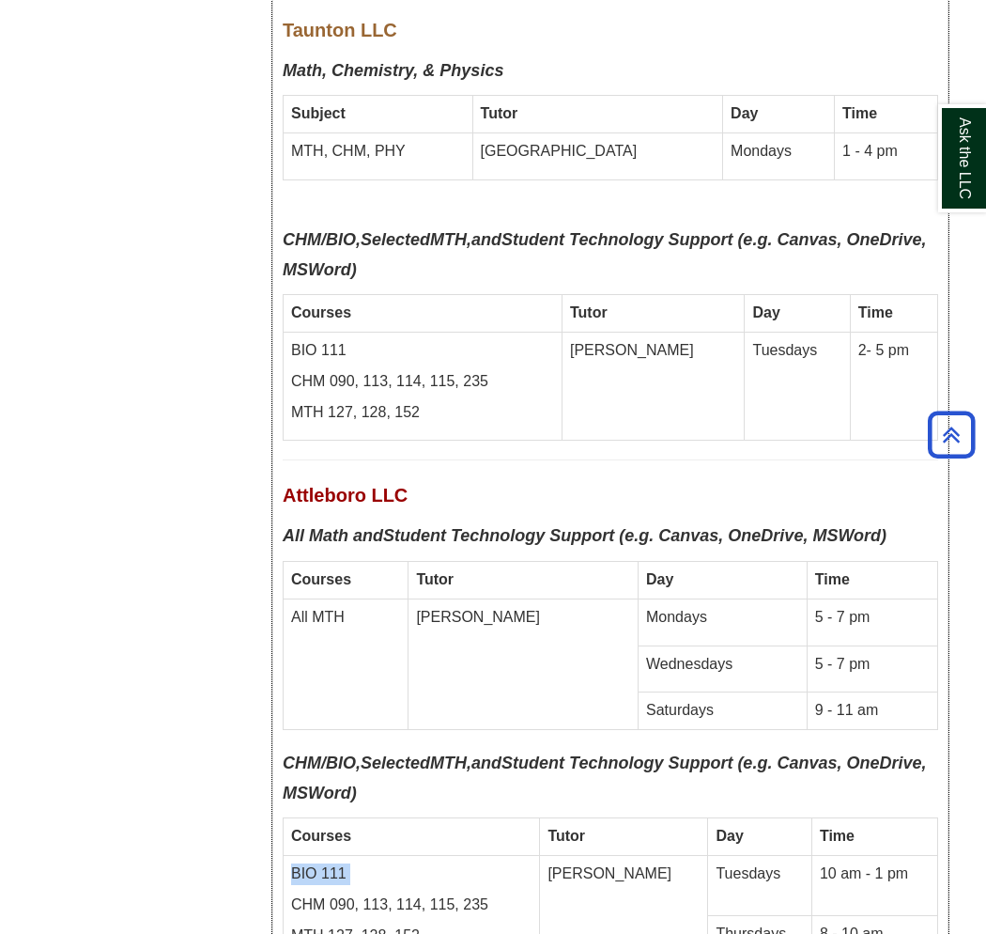
scroll to position [8975, 0]
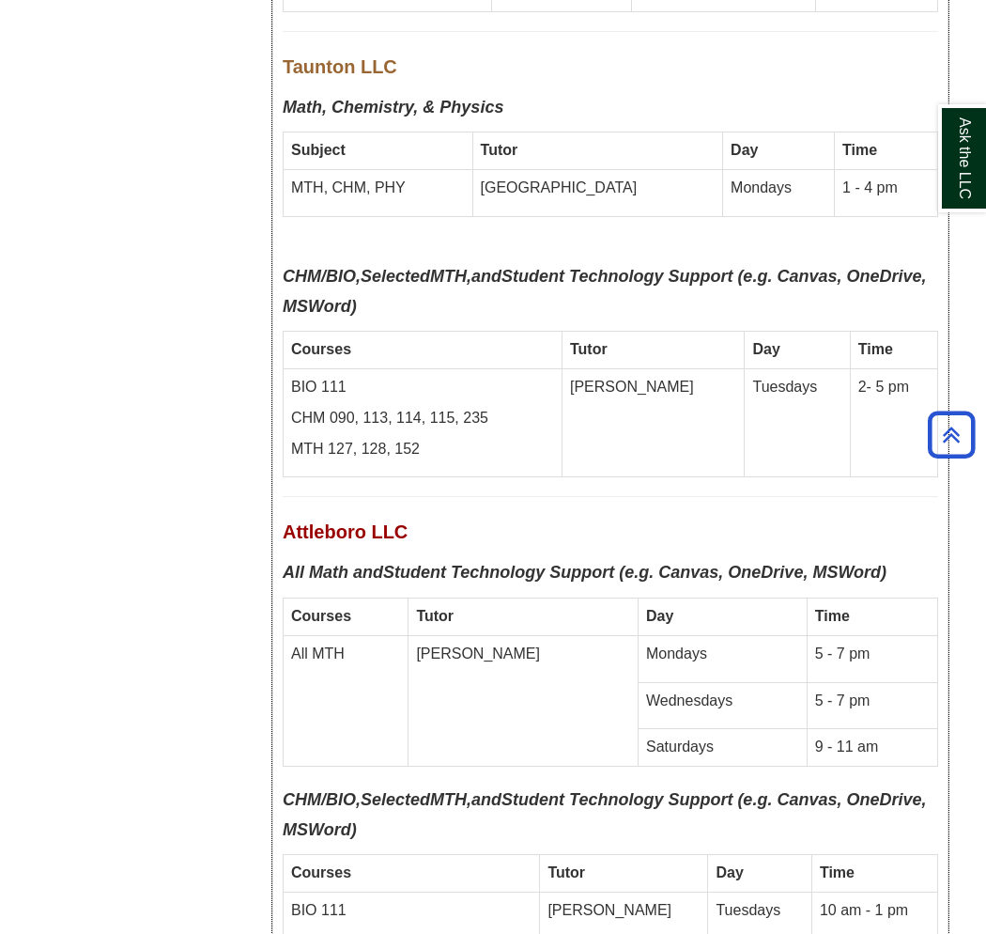
click at [616, 892] on td "[PERSON_NAME]" at bounding box center [624, 946] width 168 height 109
click at [612, 892] on td "[PERSON_NAME]" at bounding box center [624, 946] width 168 height 109
click at [716, 900] on p "Tuesdays" at bounding box center [759, 911] width 87 height 22
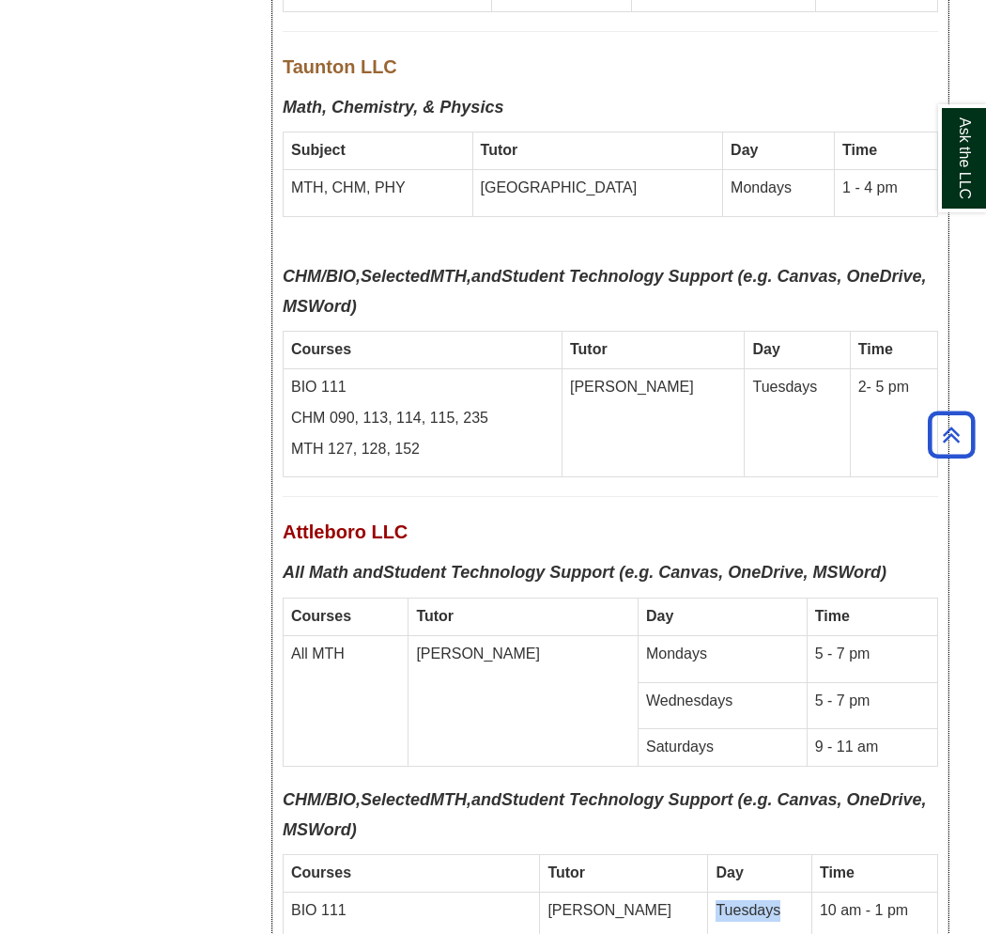
click at [716, 900] on p "Tuesdays" at bounding box center [759, 911] width 87 height 22
click at [828, 900] on p "10 am - 1 pm" at bounding box center [875, 911] width 110 height 22
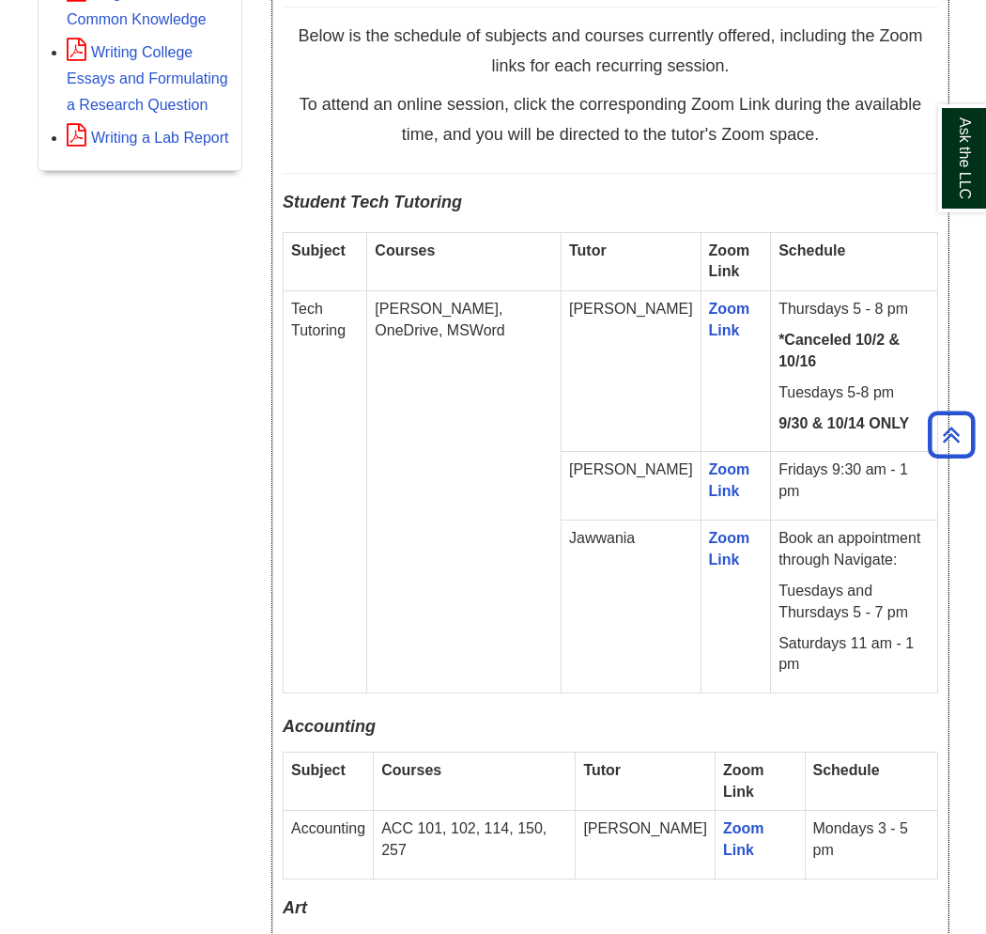
scroll to position [730, 0]
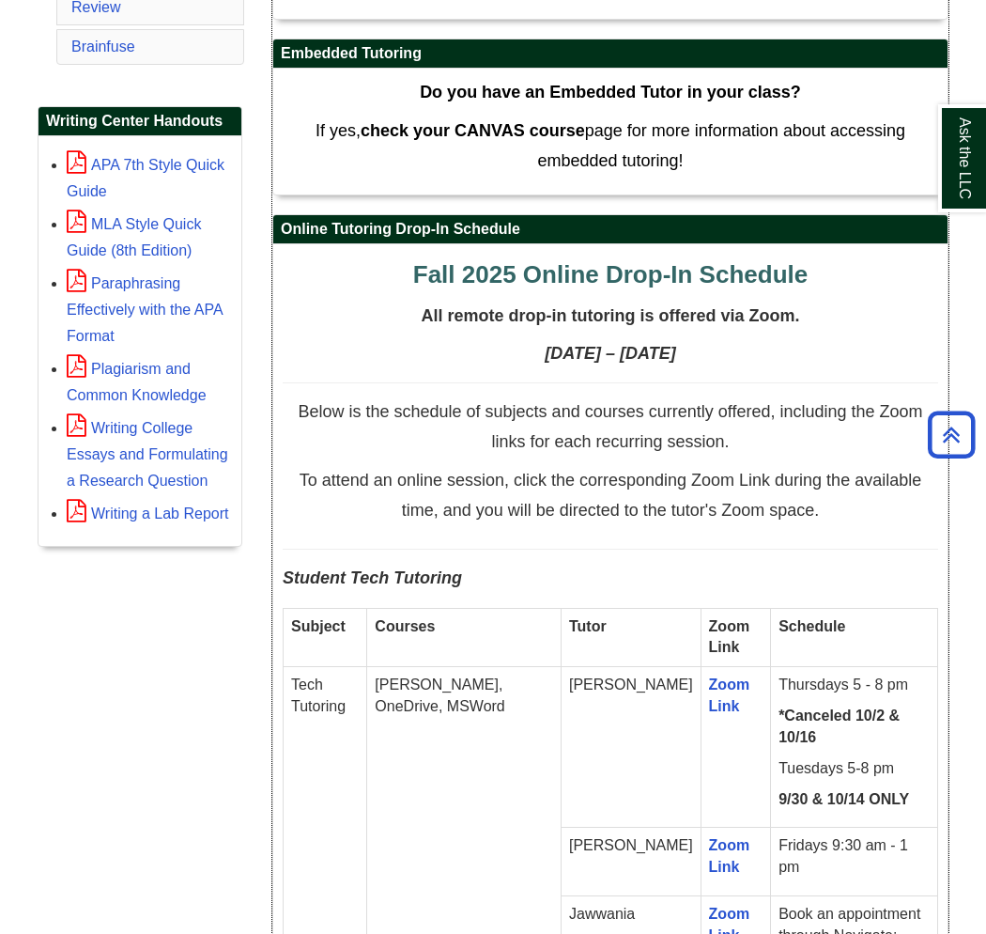
click at [501, 312] on span "All remote drop-in tutoring is offered via Zoom." at bounding box center [610, 315] width 379 height 19
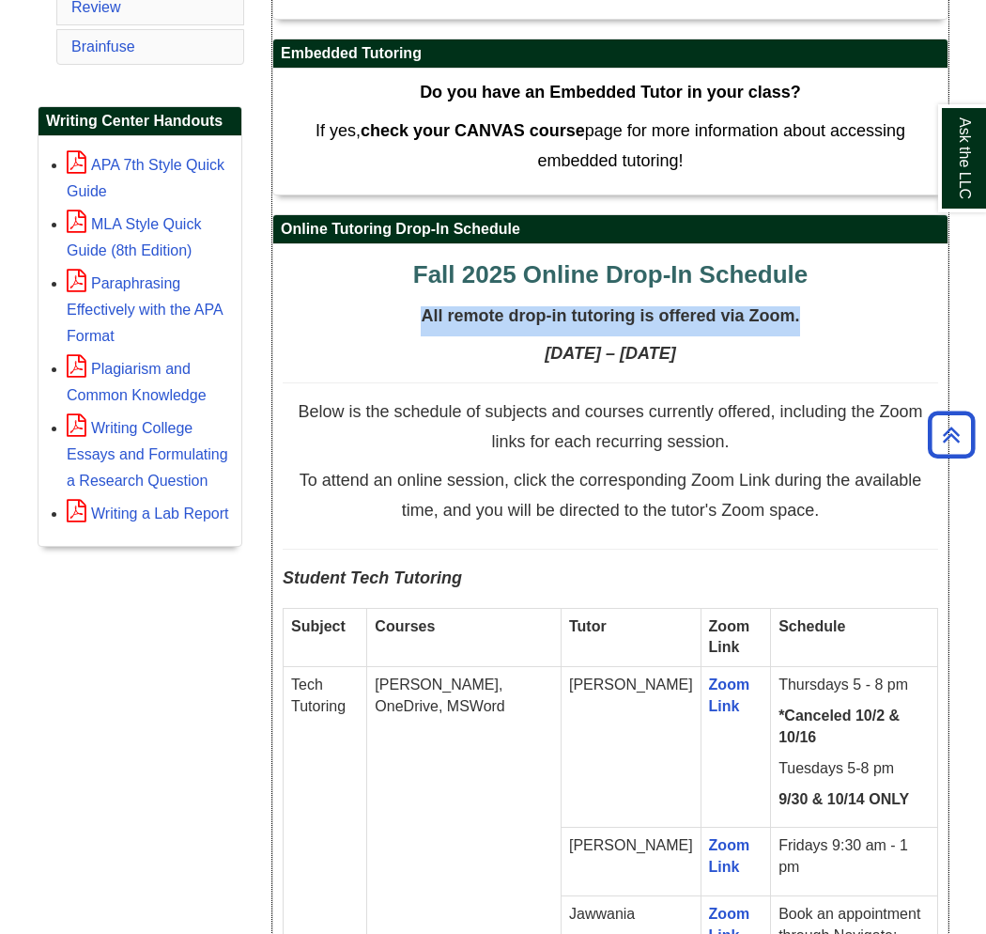
click at [501, 312] on span "All remote drop-in tutoring is offered via Zoom." at bounding box center [610, 315] width 379 height 19
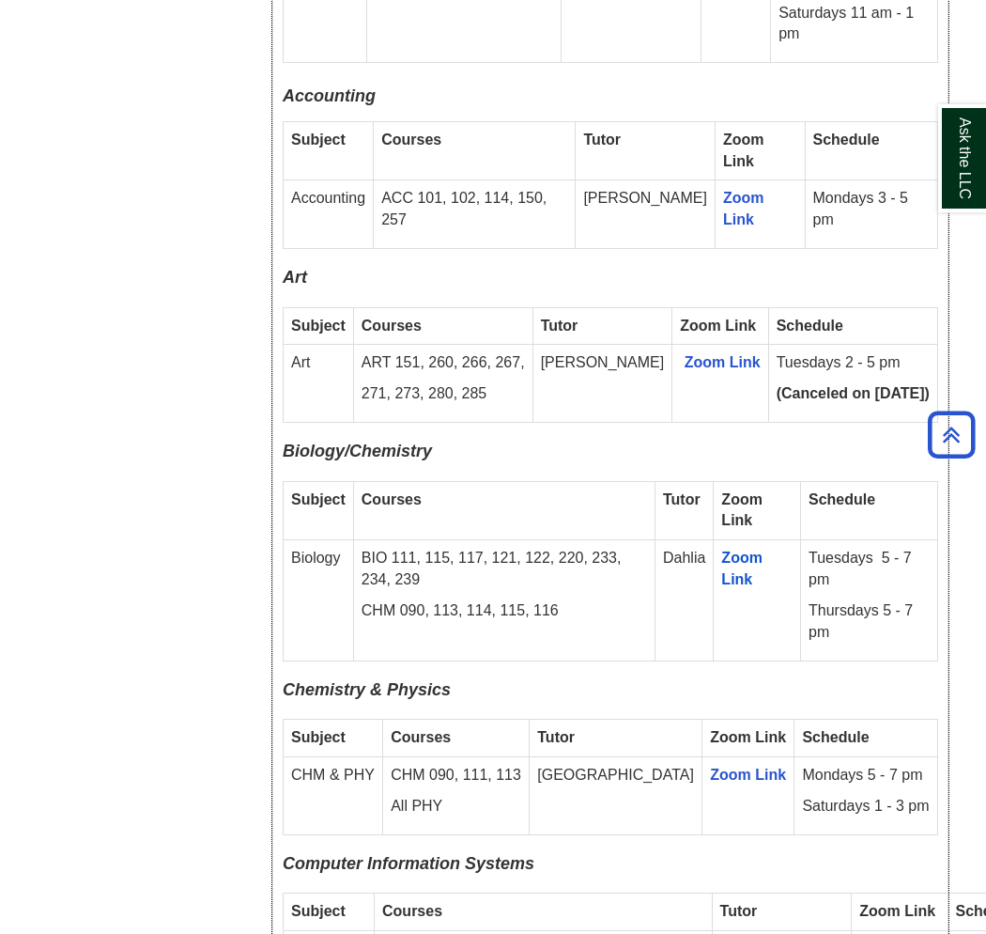
scroll to position [1773, 0]
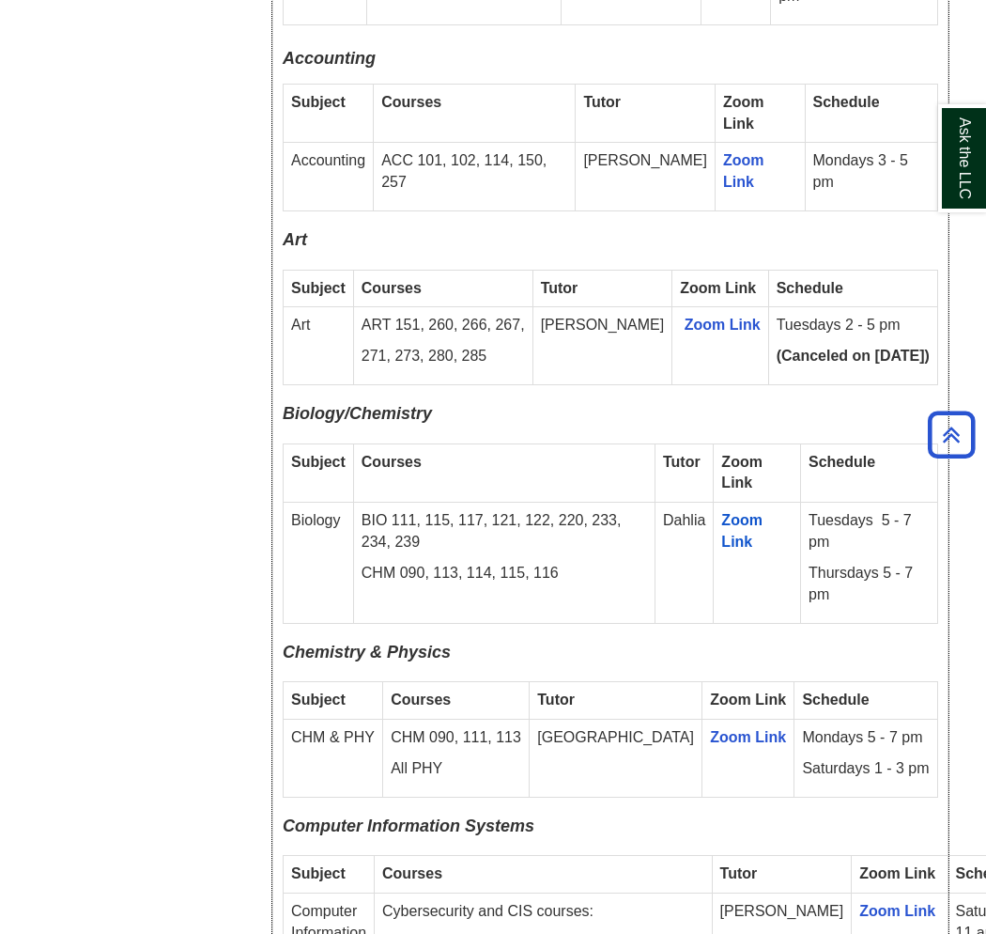
click at [306, 503] on td "Biology" at bounding box center [319, 563] width 70 height 120
click at [382, 510] on p "BIO 111, 115, 117, 121, 122, 220, 233, 234, 239" at bounding box center [505, 531] width 286 height 43
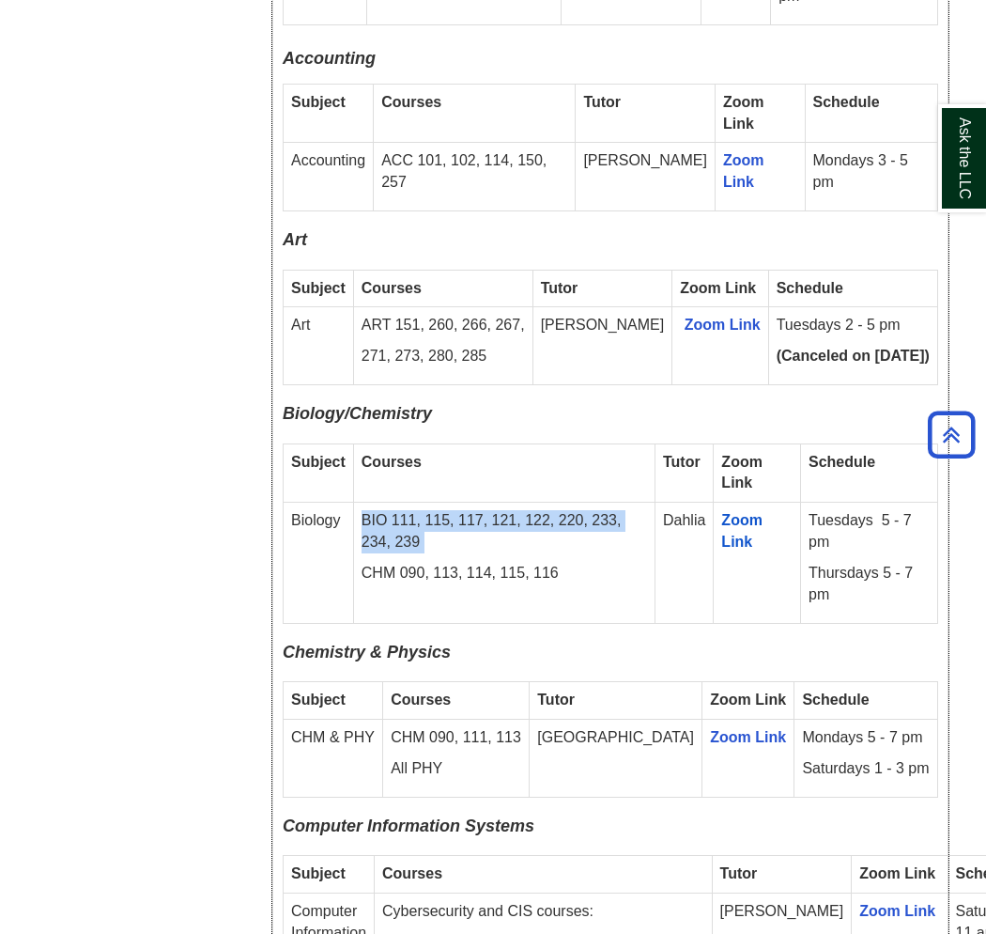
click at [382, 510] on p "BIO 111, 115, 117, 121, 122, 220, 233, 234, 239" at bounding box center [505, 531] width 286 height 43
click at [828, 510] on p "Tuesdays 5 - 7 pm" at bounding box center [869, 531] width 121 height 43
click at [829, 563] on p "Thursdays 5 - 7 pm" at bounding box center [869, 584] width 121 height 43
drag, startPoint x: 881, startPoint y: 425, endPoint x: 907, endPoint y: 429, distance: 26.6
click at [907, 510] on p "Tuesdays 5 - 7 pm" at bounding box center [869, 531] width 121 height 43
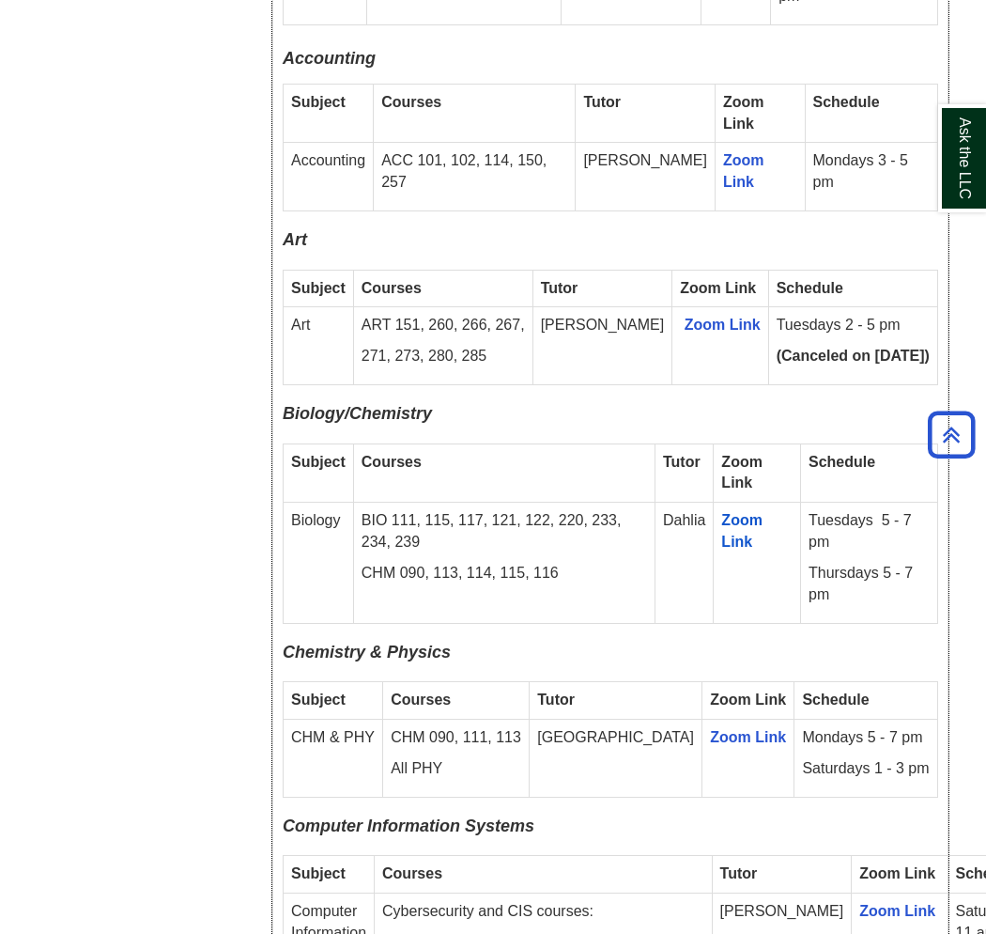
click at [489, 510] on p "BIO 111, 115, 117, 121, 122, 220, 233, 234, 239" at bounding box center [505, 531] width 286 height 43
click at [444, 563] on p "CHM 090, 113, 114, 115, 116" at bounding box center [505, 574] width 286 height 22
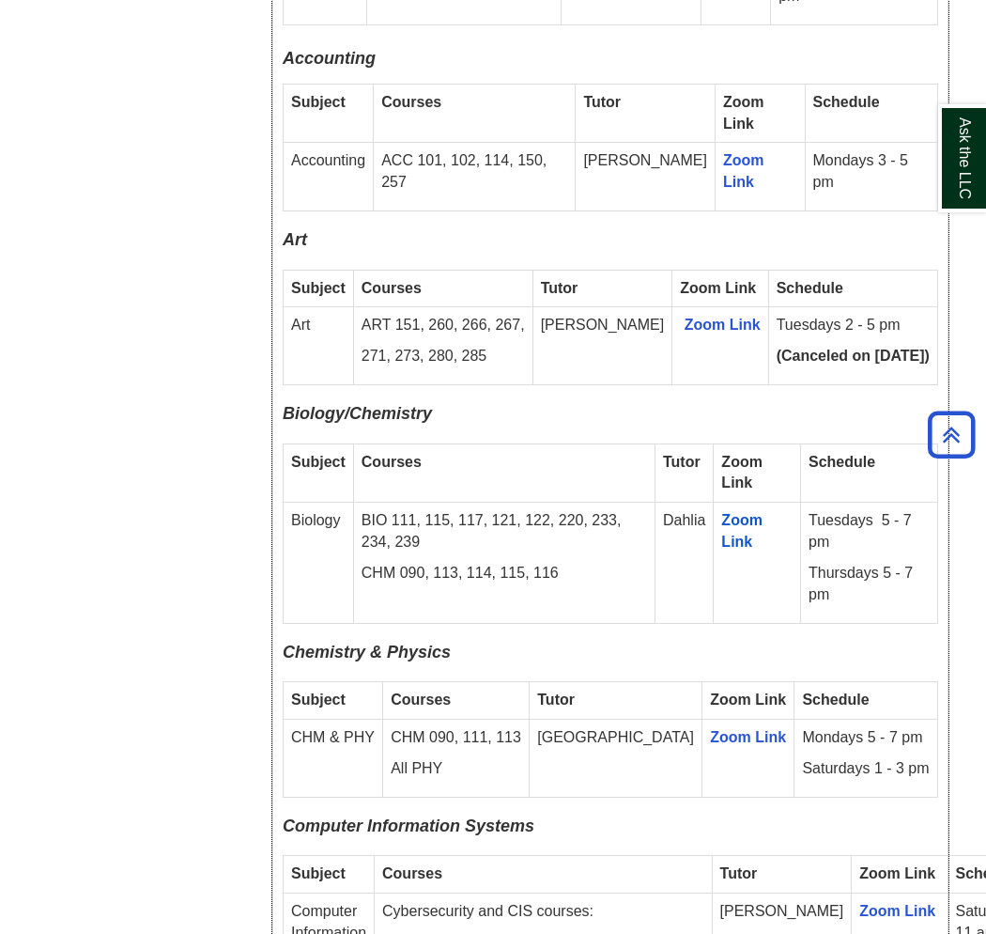
click at [856, 510] on p "Tuesdays 5 - 7 pm" at bounding box center [869, 531] width 121 height 43
click at [858, 510] on p "Tuesdays 5 - 7 pm" at bounding box center [869, 531] width 121 height 43
click at [856, 510] on p "Tuesdays 5 - 7 pm" at bounding box center [869, 531] width 121 height 43
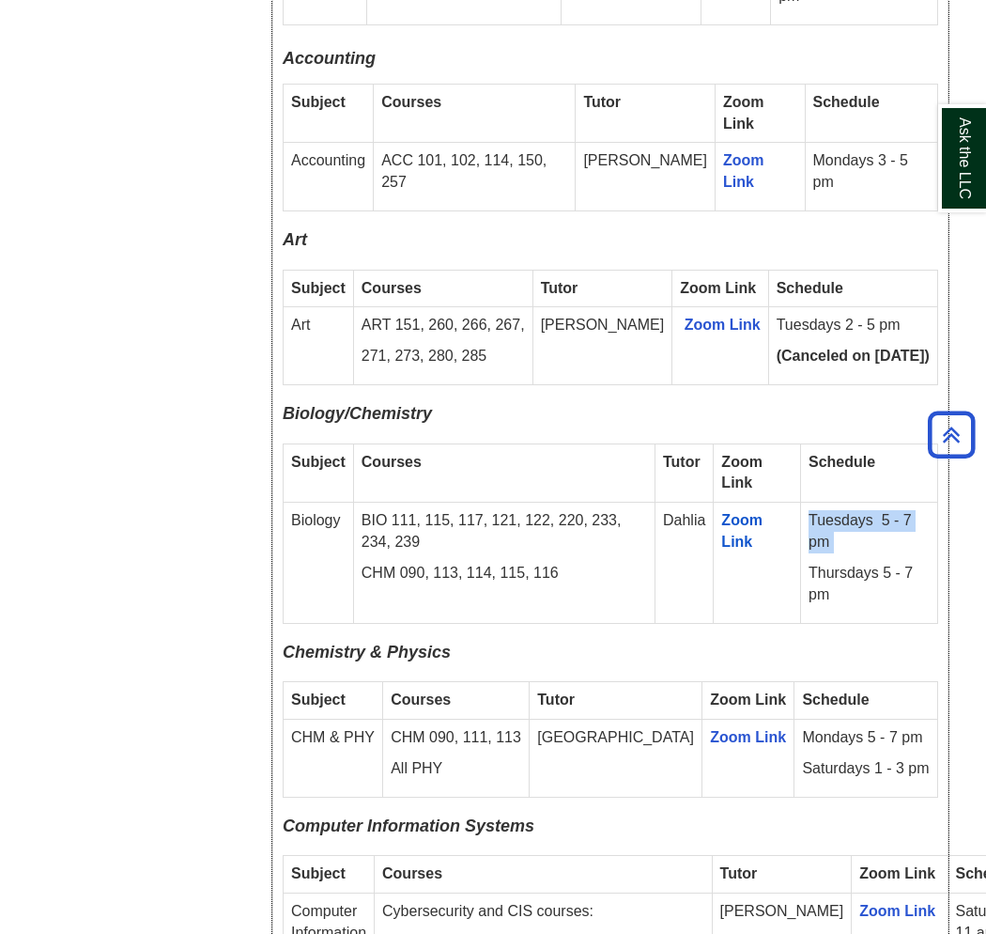
click at [856, 510] on p "Tuesdays 5 - 7 pm" at bounding box center [869, 531] width 121 height 43
click at [885, 563] on p "Thursdays 5 - 7 pm" at bounding box center [869, 584] width 121 height 43
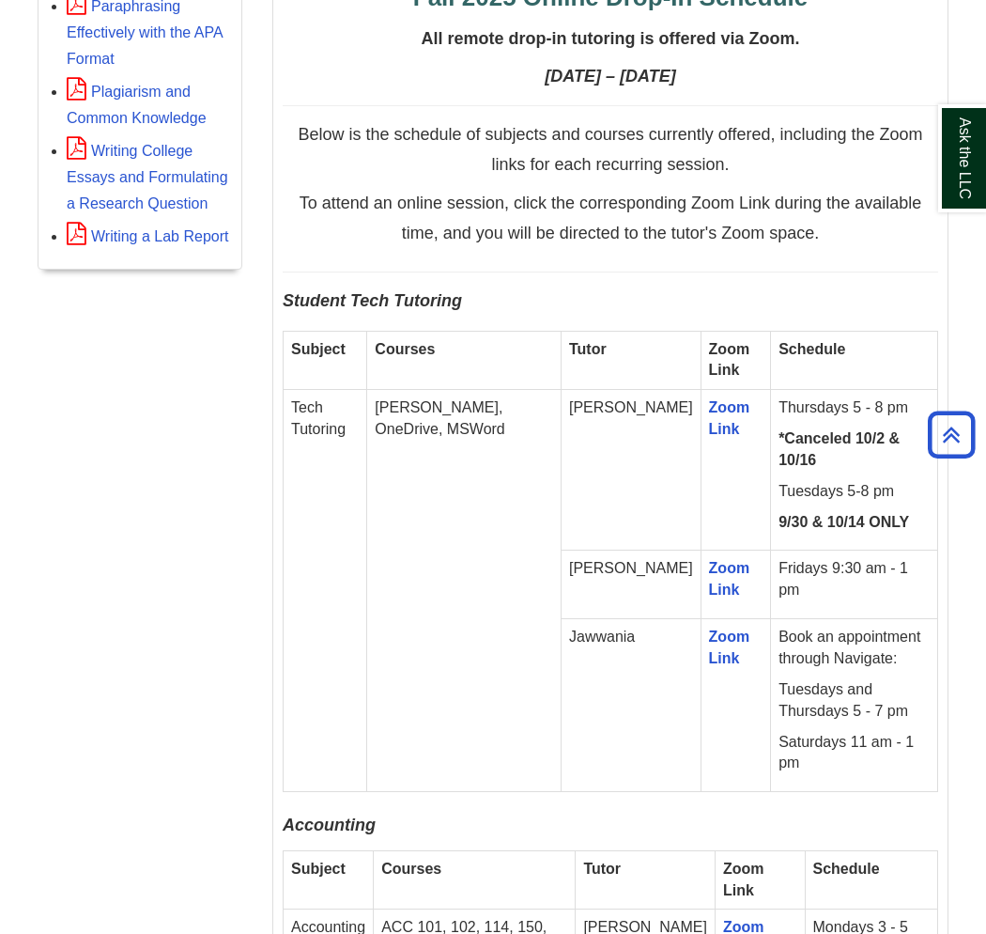
scroll to position [1044, 0]
